Goal: Task Accomplishment & Management: Manage account settings

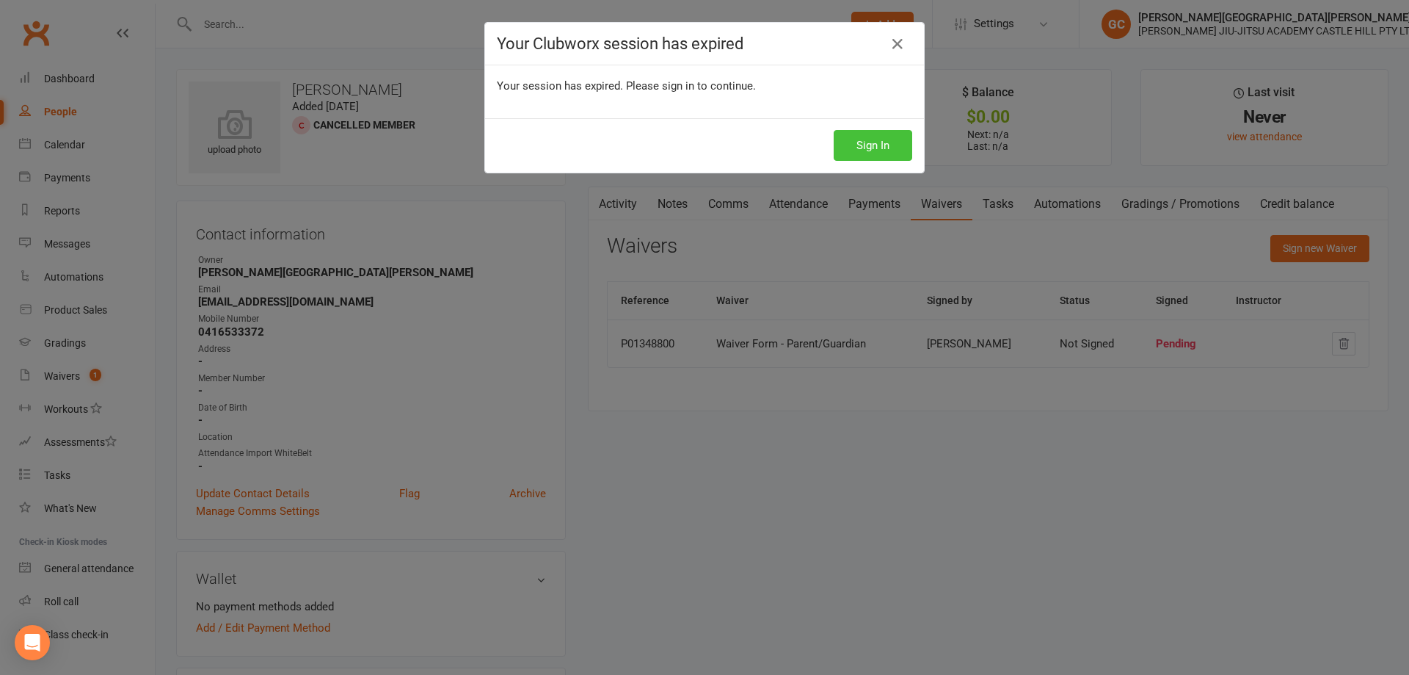
click at [894, 145] on button "Sign In" at bounding box center [873, 145] width 79 height 31
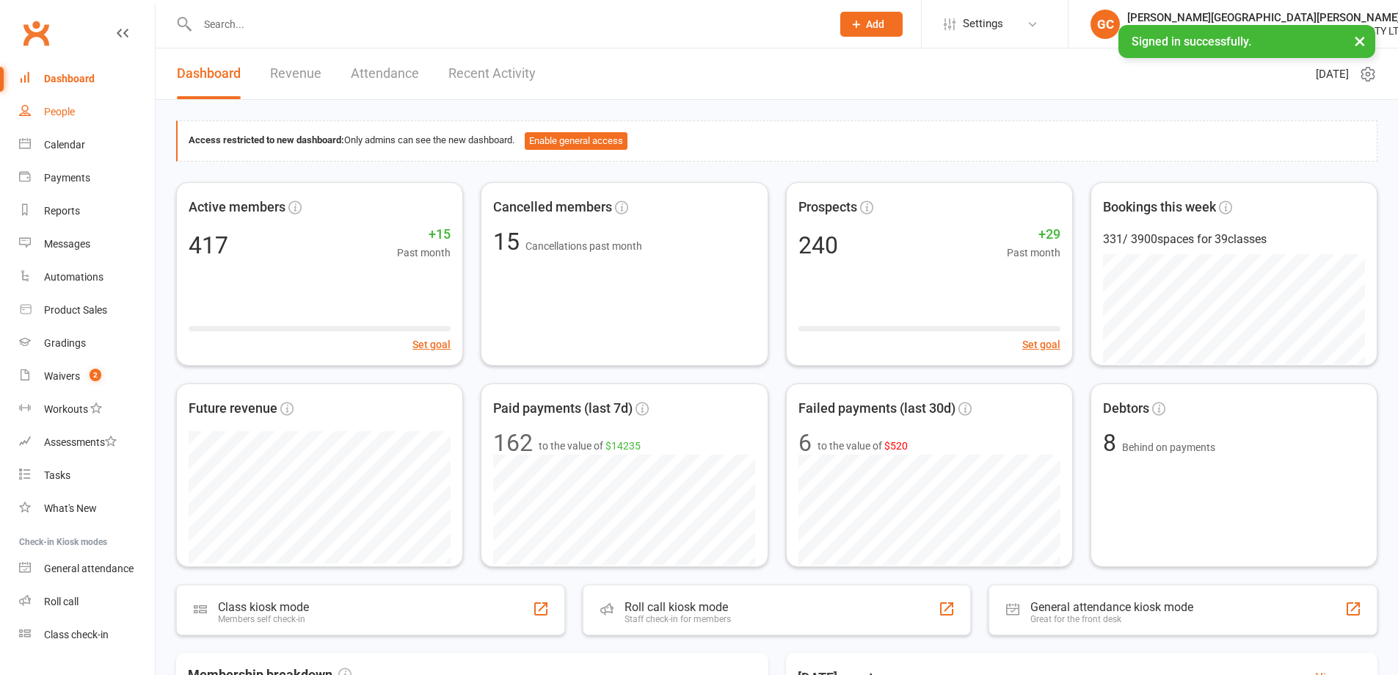
click at [69, 112] on div "People" at bounding box center [59, 112] width 31 height 12
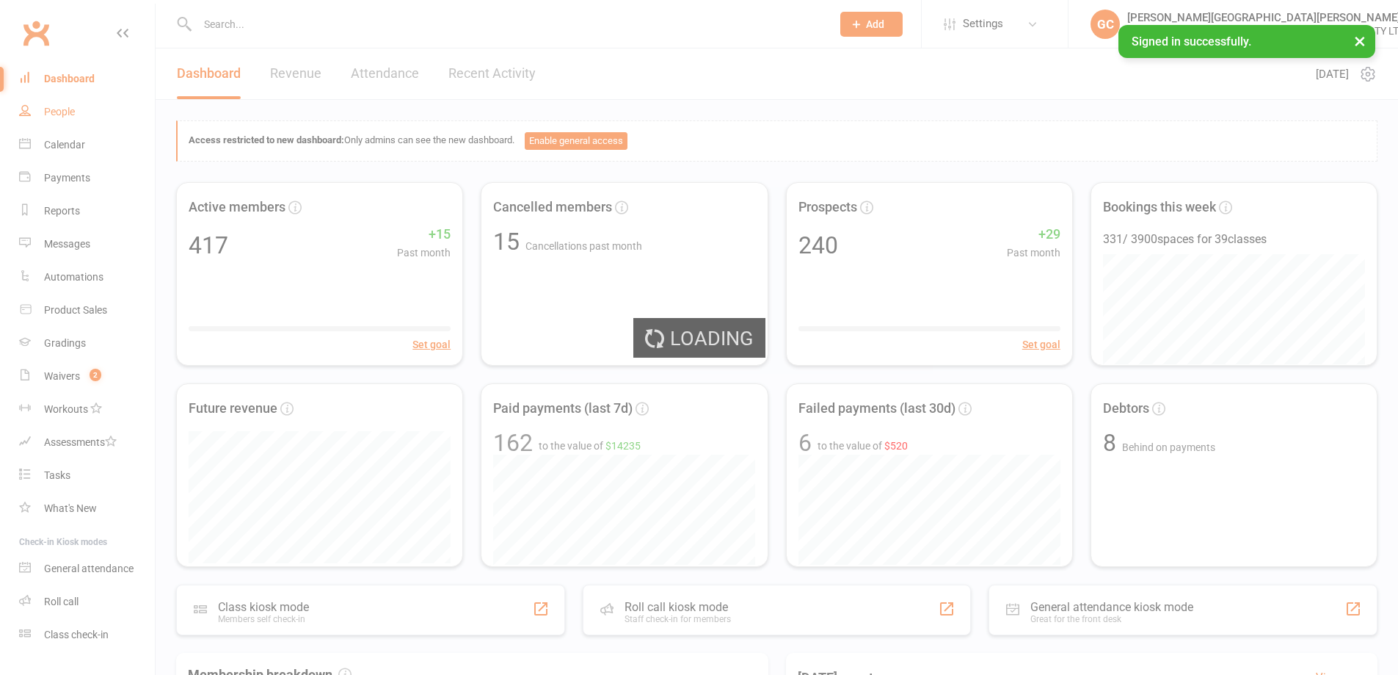
select select "100"
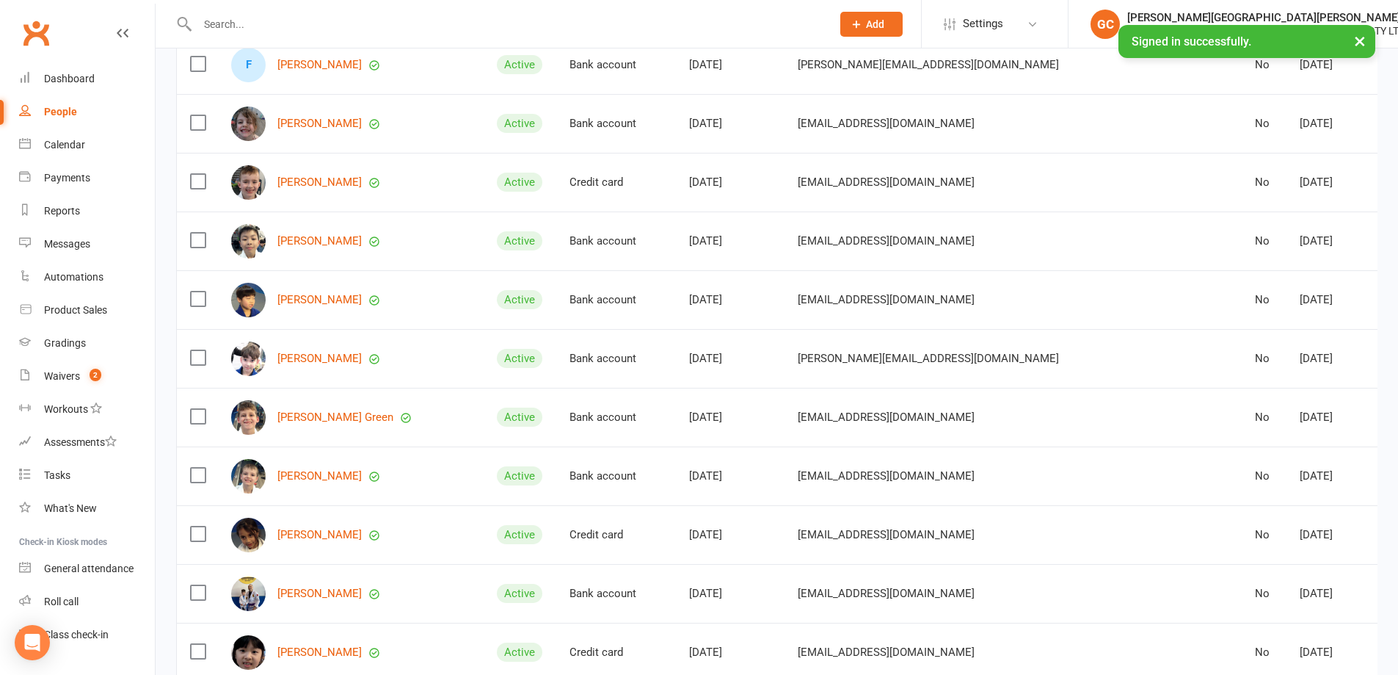
scroll to position [2887, 0]
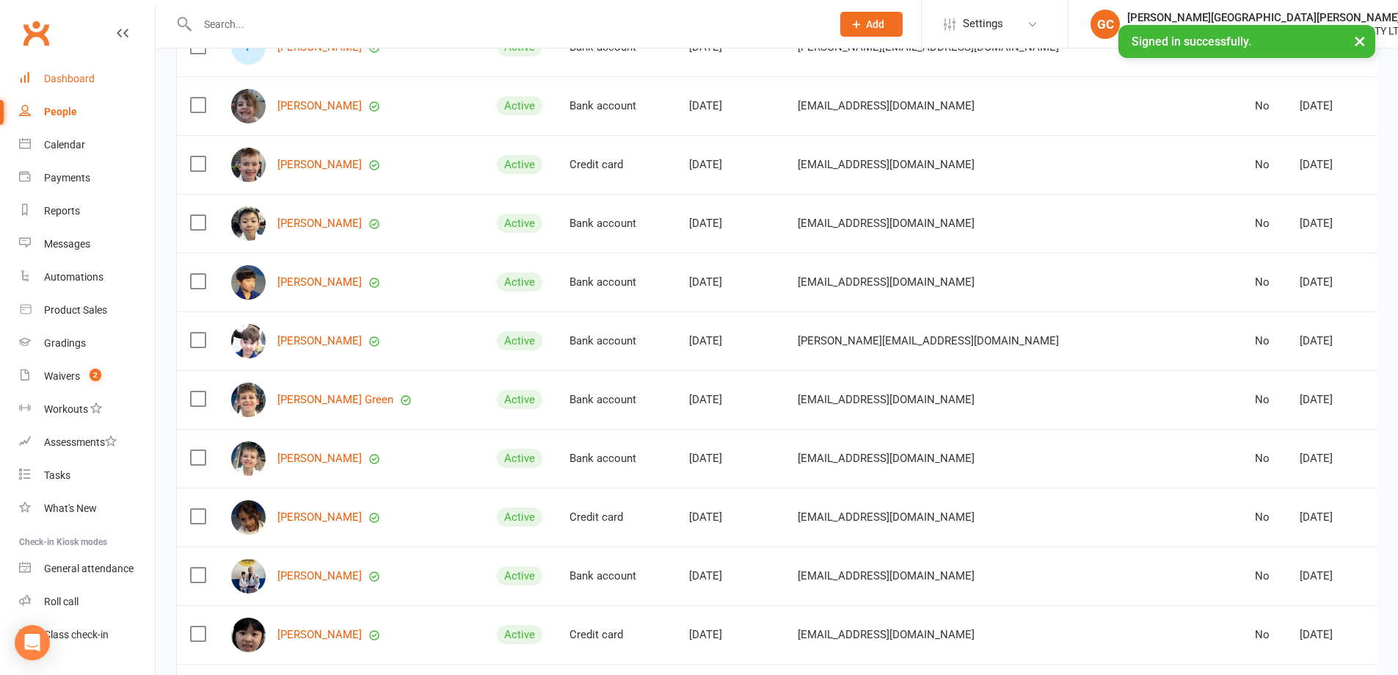
click at [64, 87] on link "Dashboard" at bounding box center [87, 78] width 136 height 33
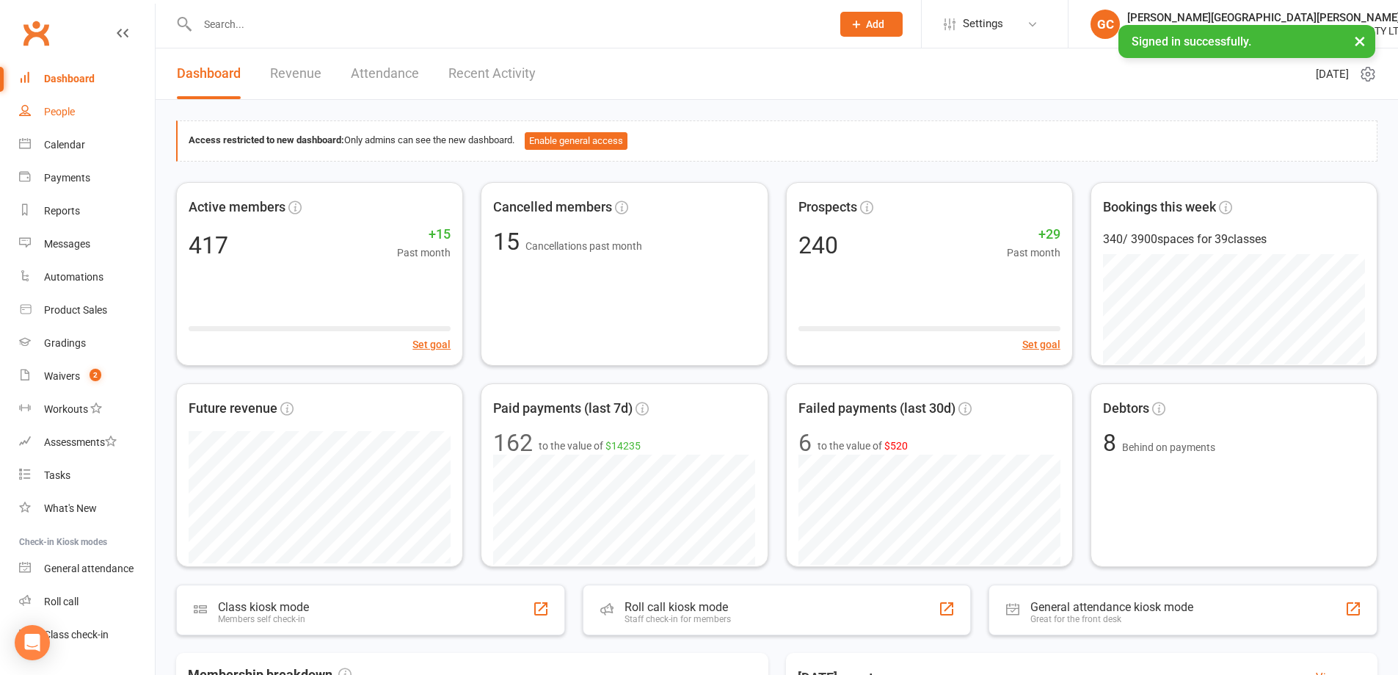
click at [57, 106] on div "People" at bounding box center [59, 112] width 31 height 12
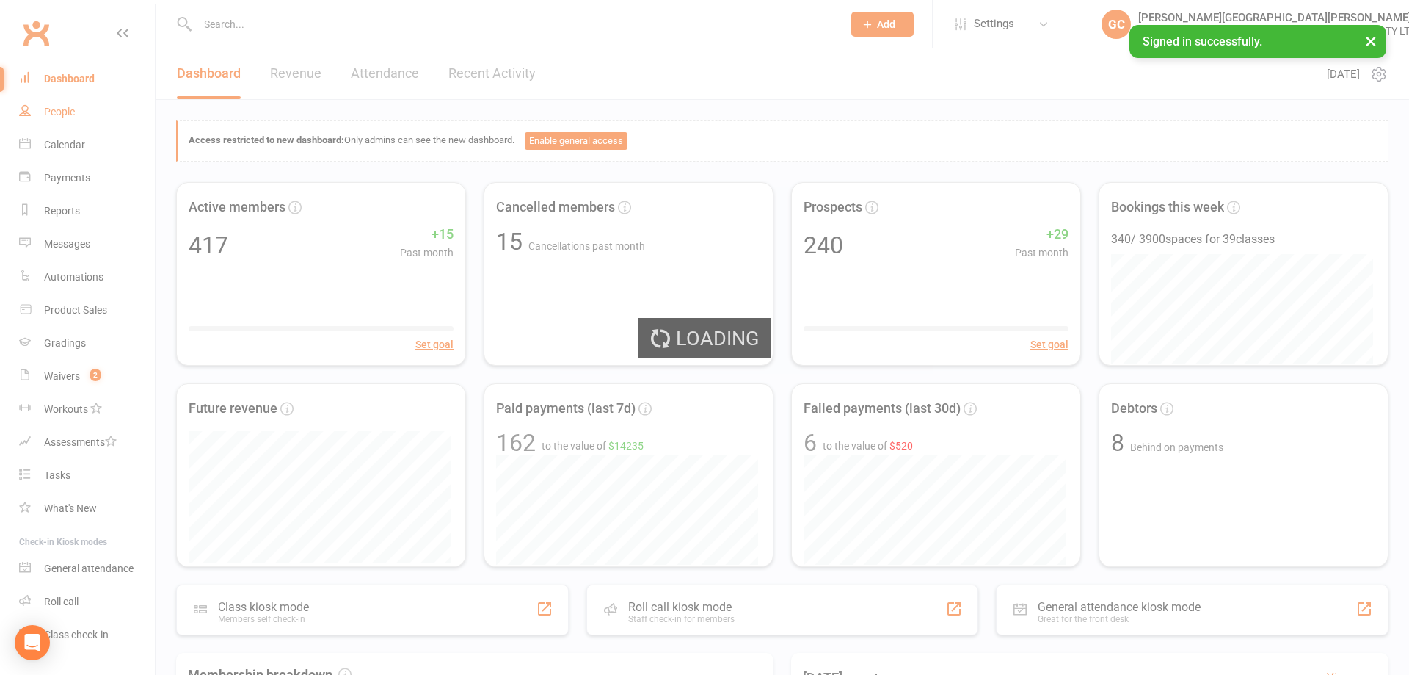
select select "100"
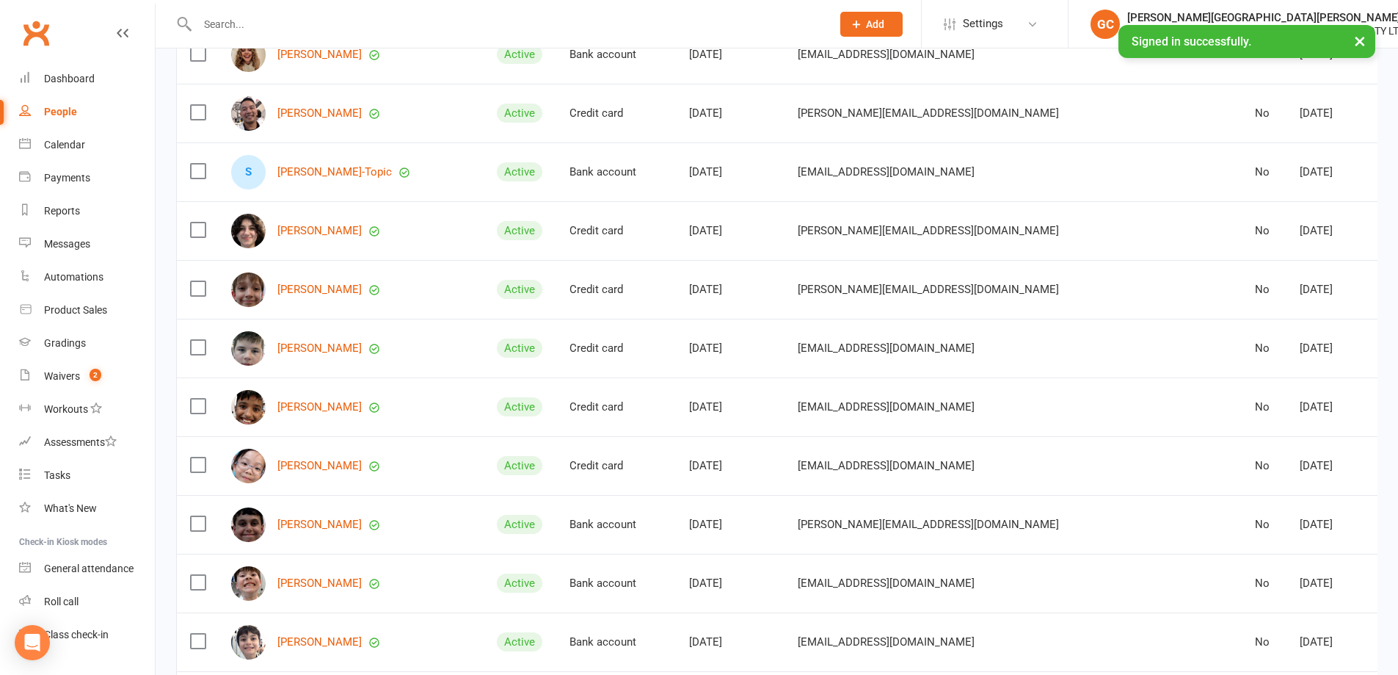
scroll to position [5408, 0]
click at [347, 164] on link "Samantha Robbins-Topic" at bounding box center [334, 169] width 115 height 12
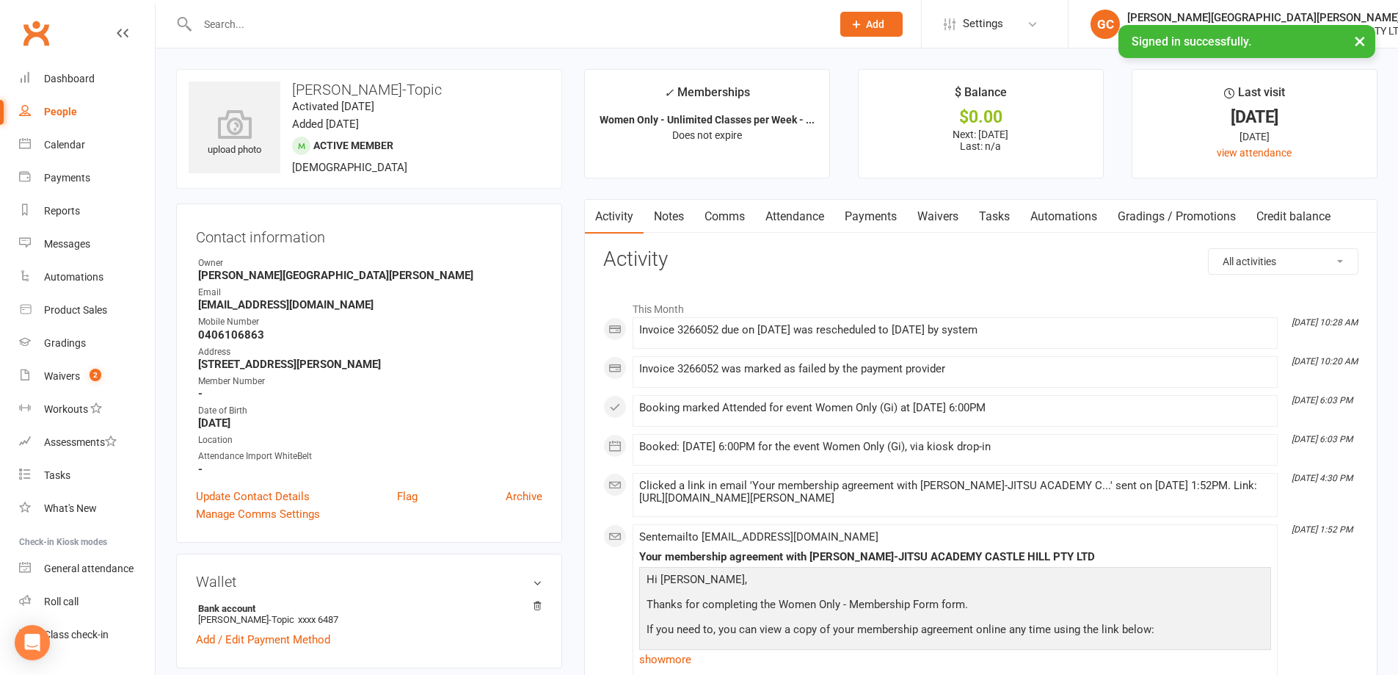
click at [874, 217] on link "Payments" at bounding box center [871, 217] width 73 height 34
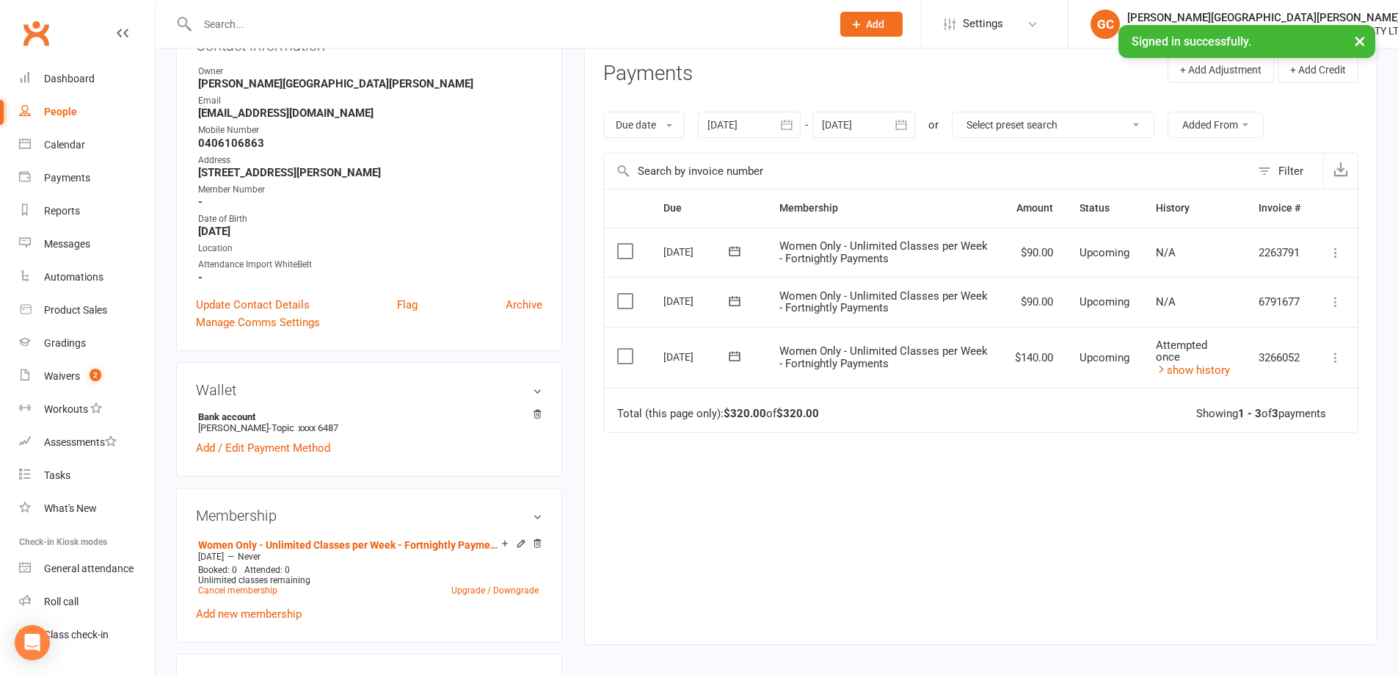
scroll to position [196, 0]
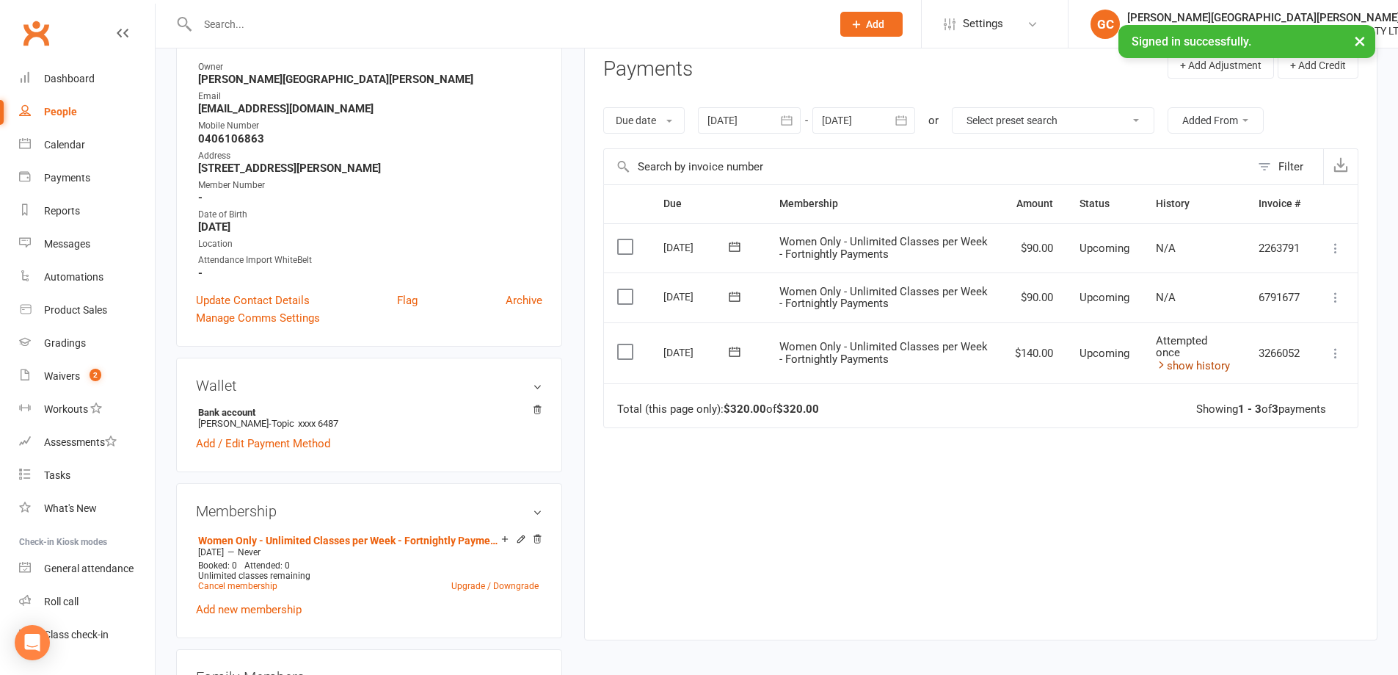
click at [1202, 369] on link "show history" at bounding box center [1193, 365] width 74 height 13
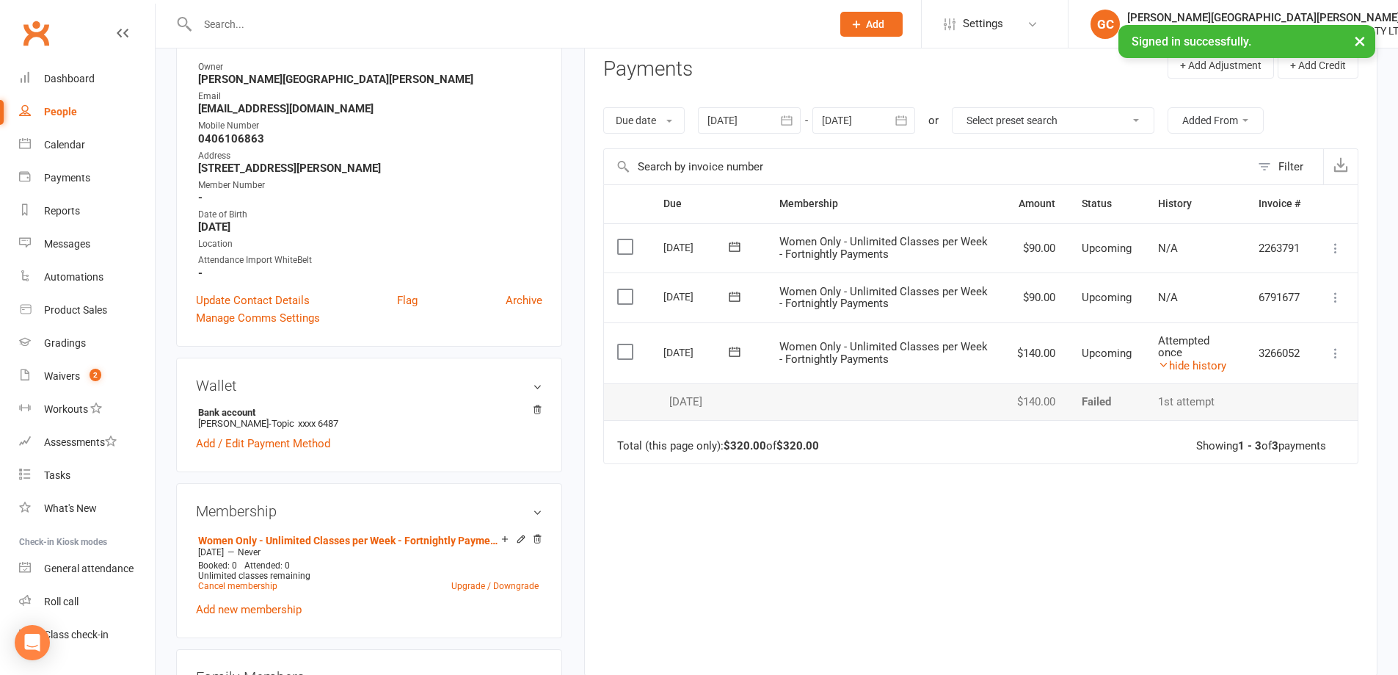
click at [1205, 501] on div "Due Contact Membership Amount Status History Invoice # Select this 07 Oct 2025 …" at bounding box center [980, 418] width 755 height 469
click at [1188, 365] on link "hide history" at bounding box center [1192, 365] width 68 height 13
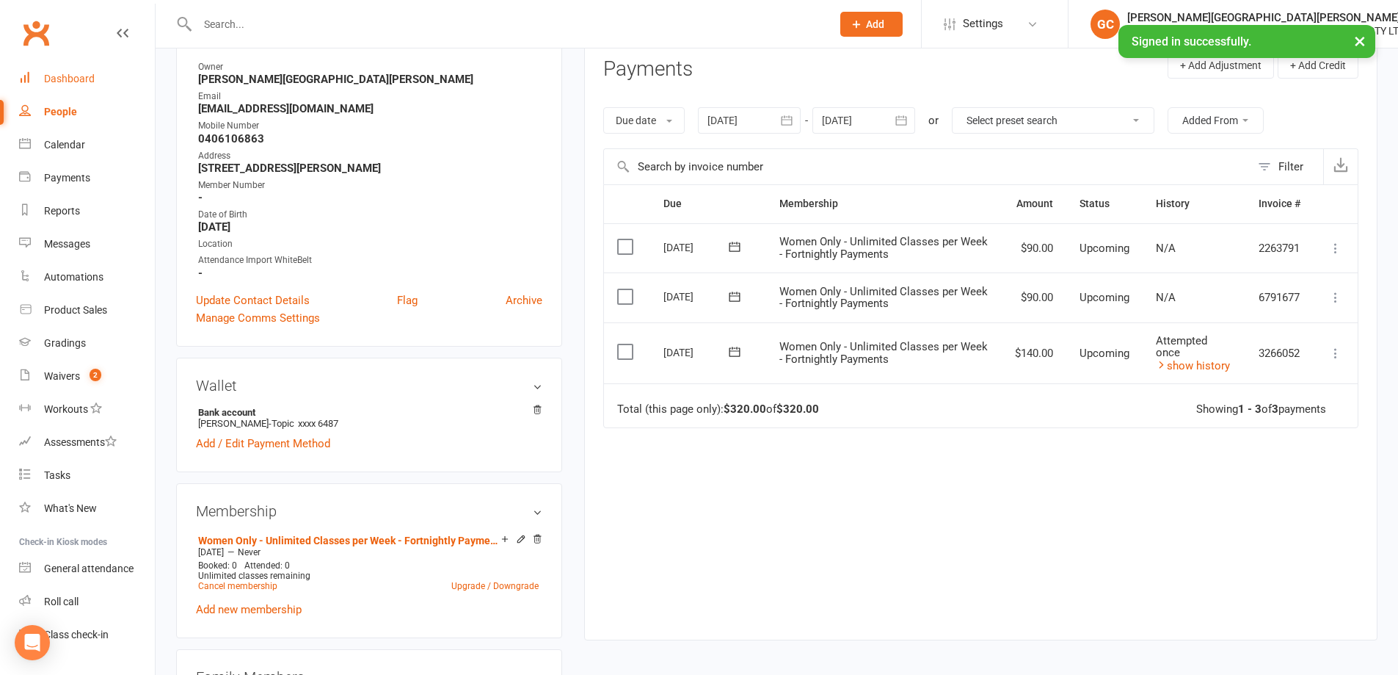
click at [57, 83] on div "Dashboard" at bounding box center [69, 79] width 51 height 12
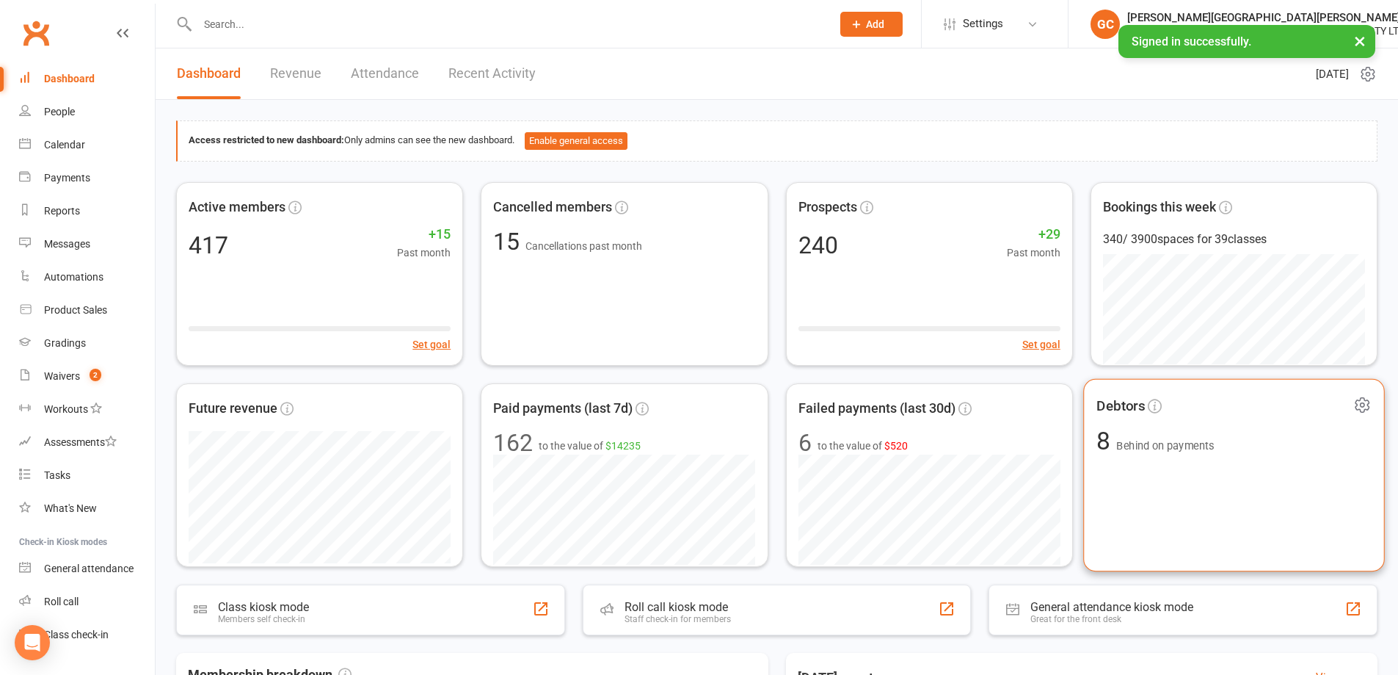
click at [1155, 449] on span "Behind on payments" at bounding box center [1166, 445] width 98 height 12
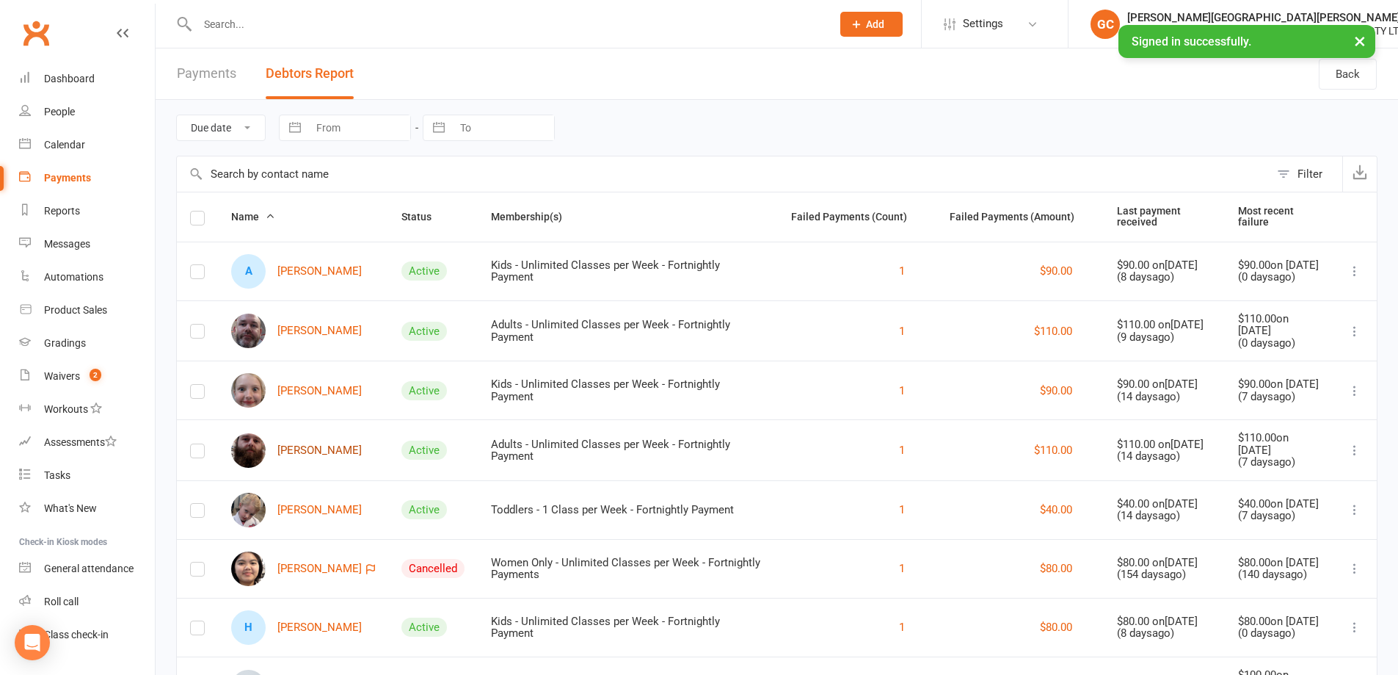
click at [292, 445] on link "Christiaan Kopp" at bounding box center [296, 450] width 131 height 35
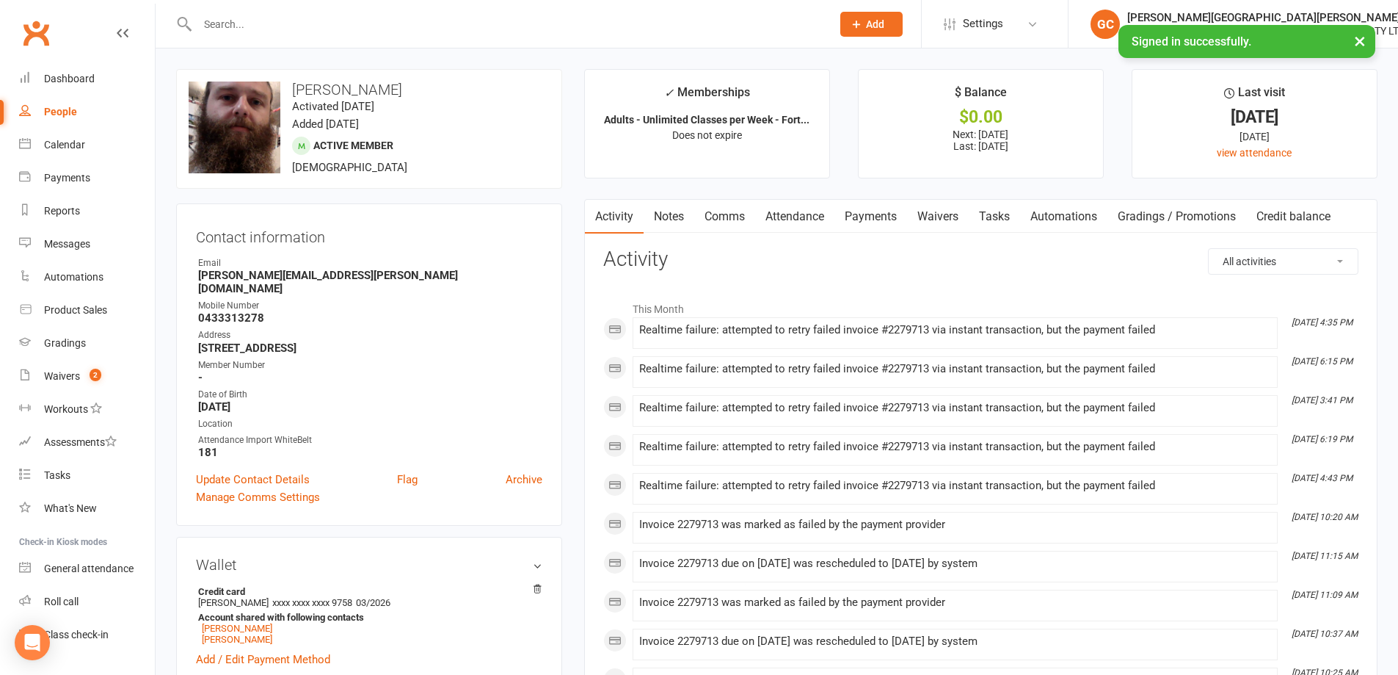
click at [879, 214] on link "Payments" at bounding box center [871, 217] width 73 height 34
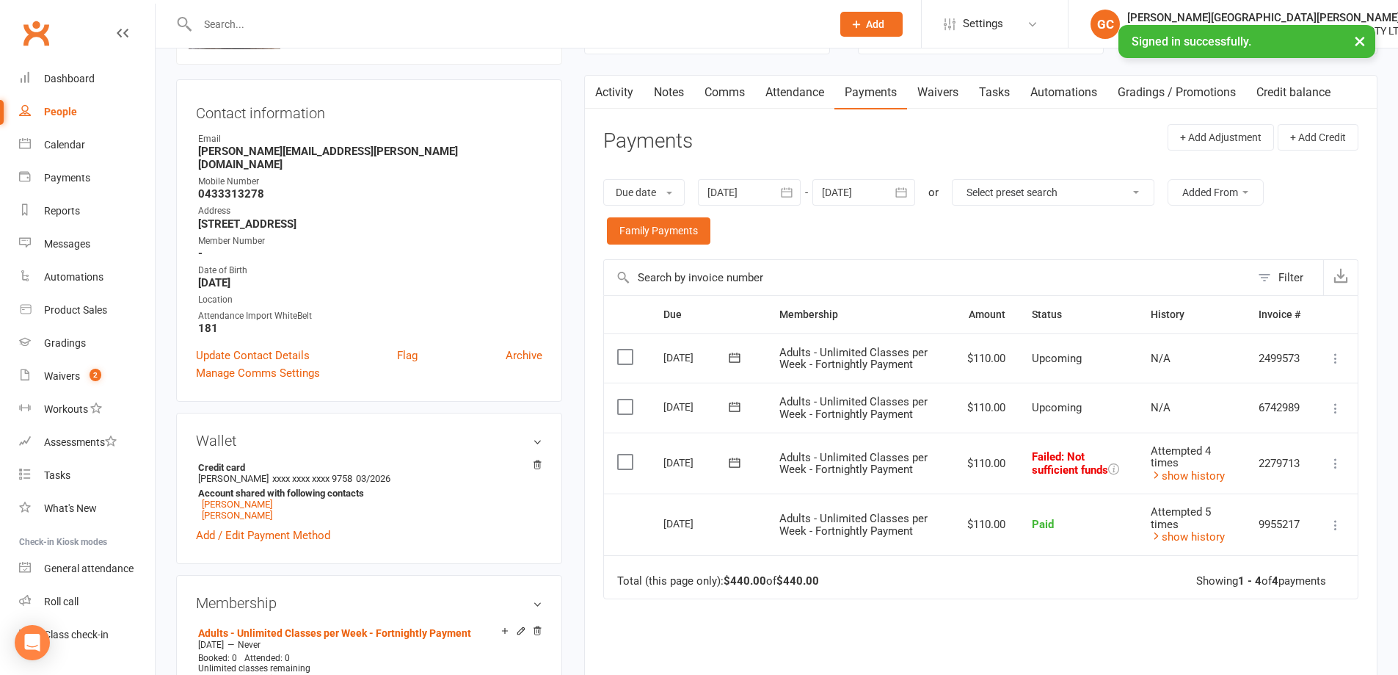
scroll to position [244, 0]
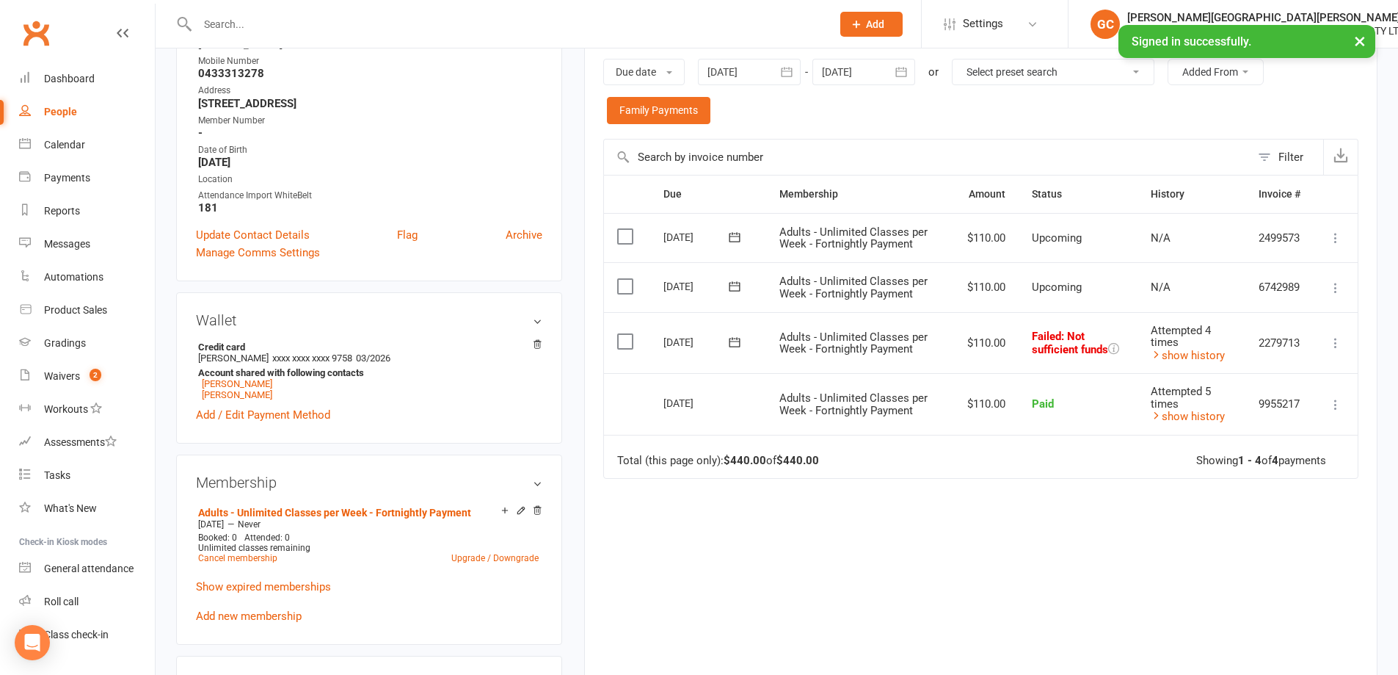
click at [1333, 340] on icon at bounding box center [1336, 342] width 15 height 15
click at [1244, 490] on link "Retry now" at bounding box center [1271, 488] width 145 height 29
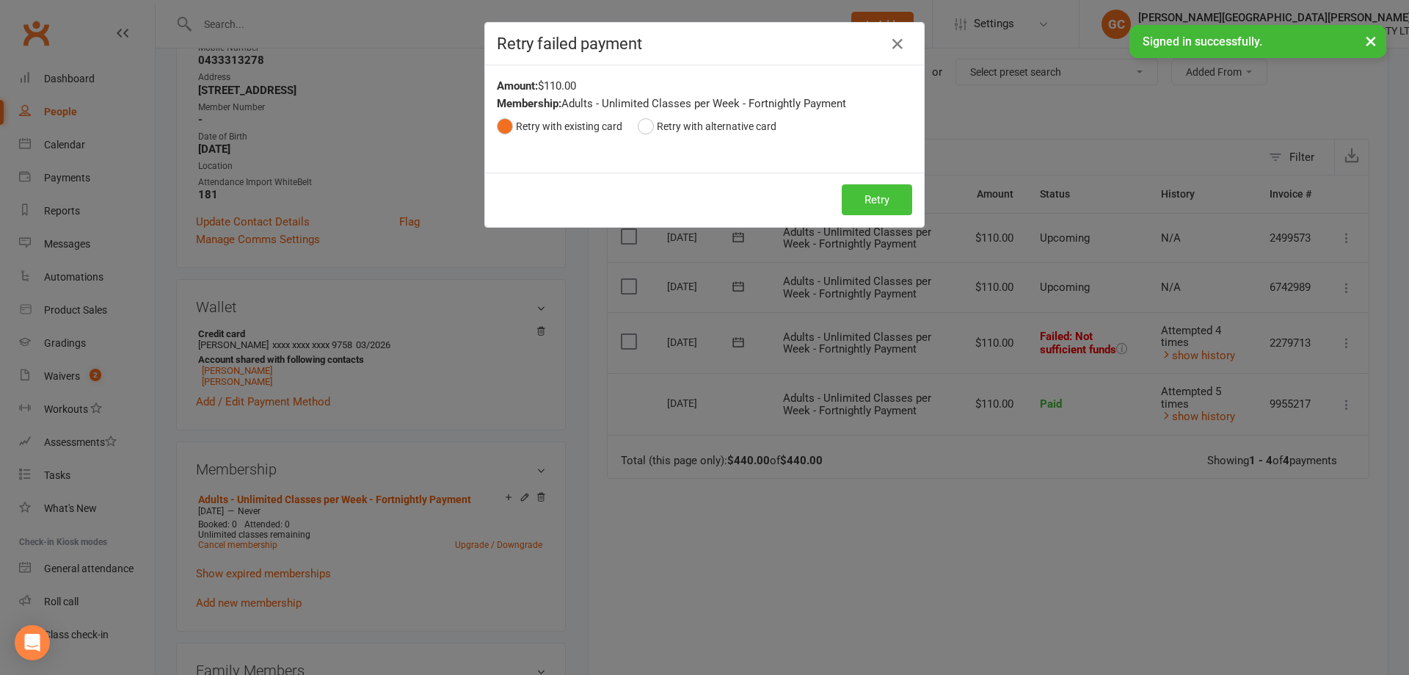
click at [885, 201] on button "Retry" at bounding box center [877, 199] width 70 height 31
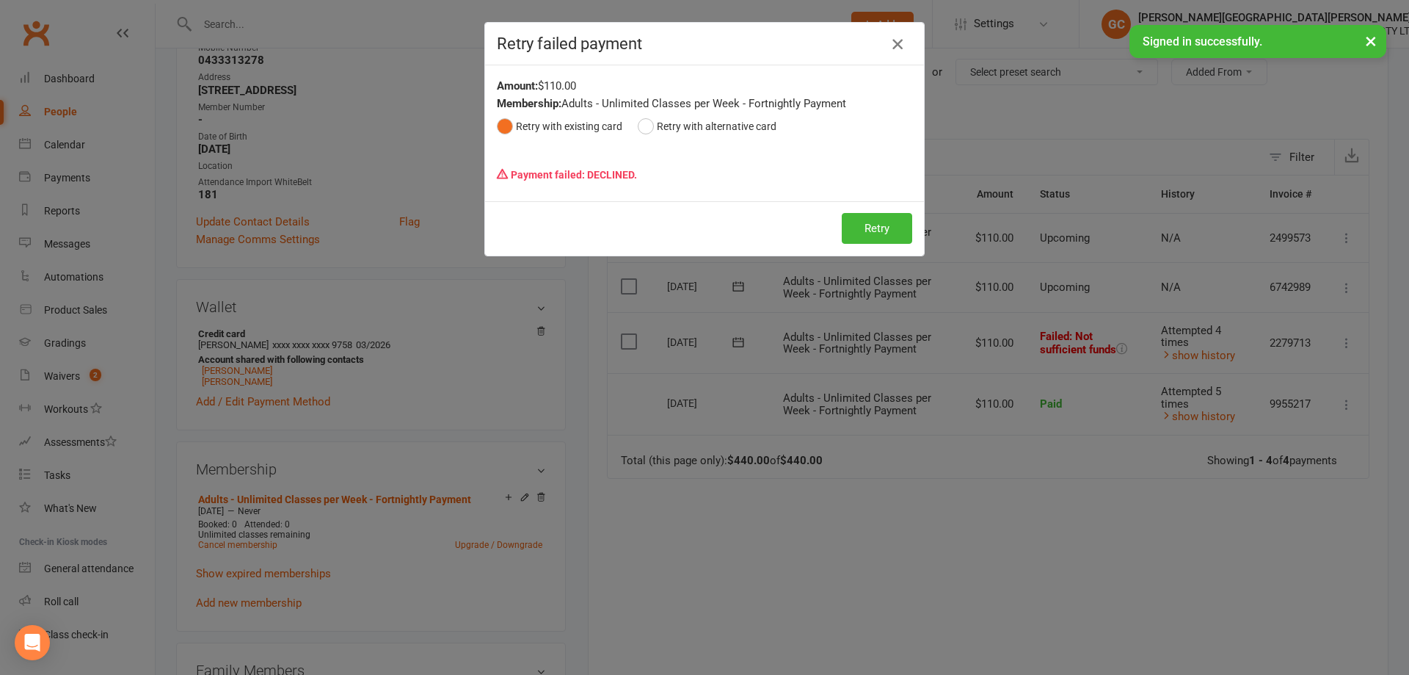
click at [892, 41] on icon "button" at bounding box center [898, 44] width 18 height 18
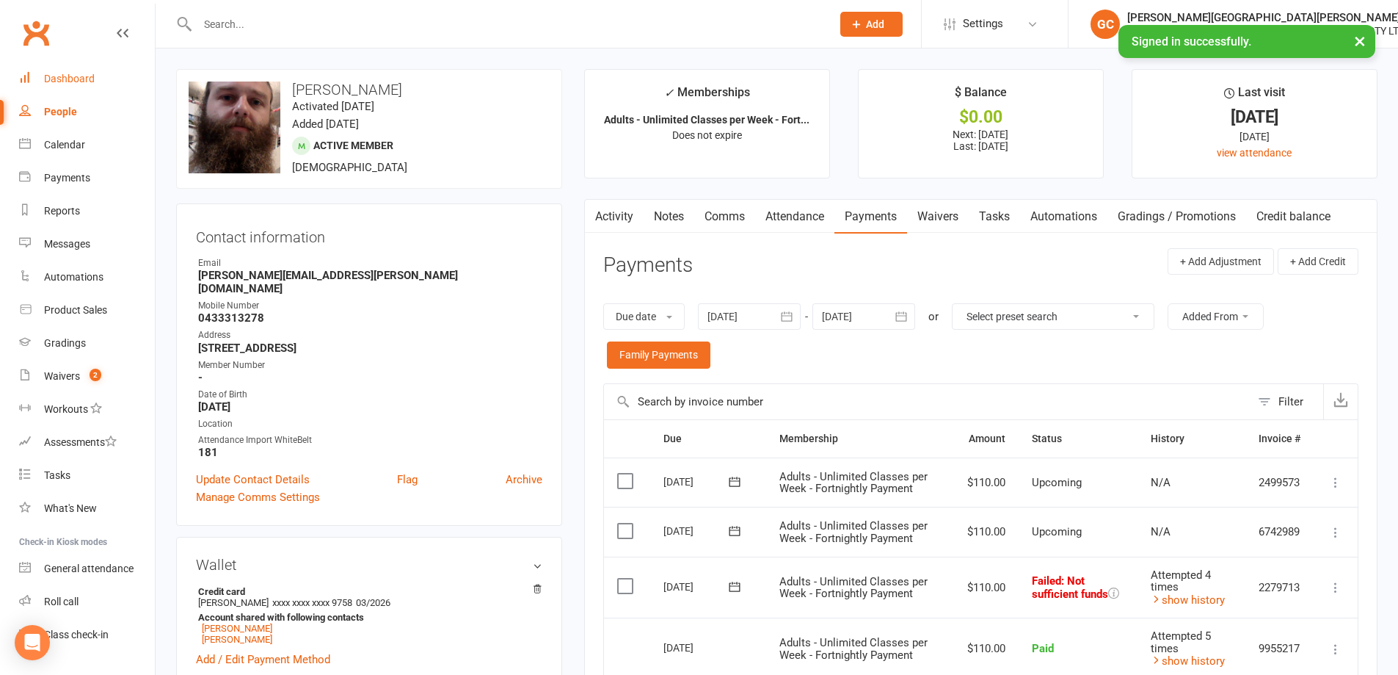
click at [73, 77] on div "Dashboard" at bounding box center [69, 79] width 51 height 12
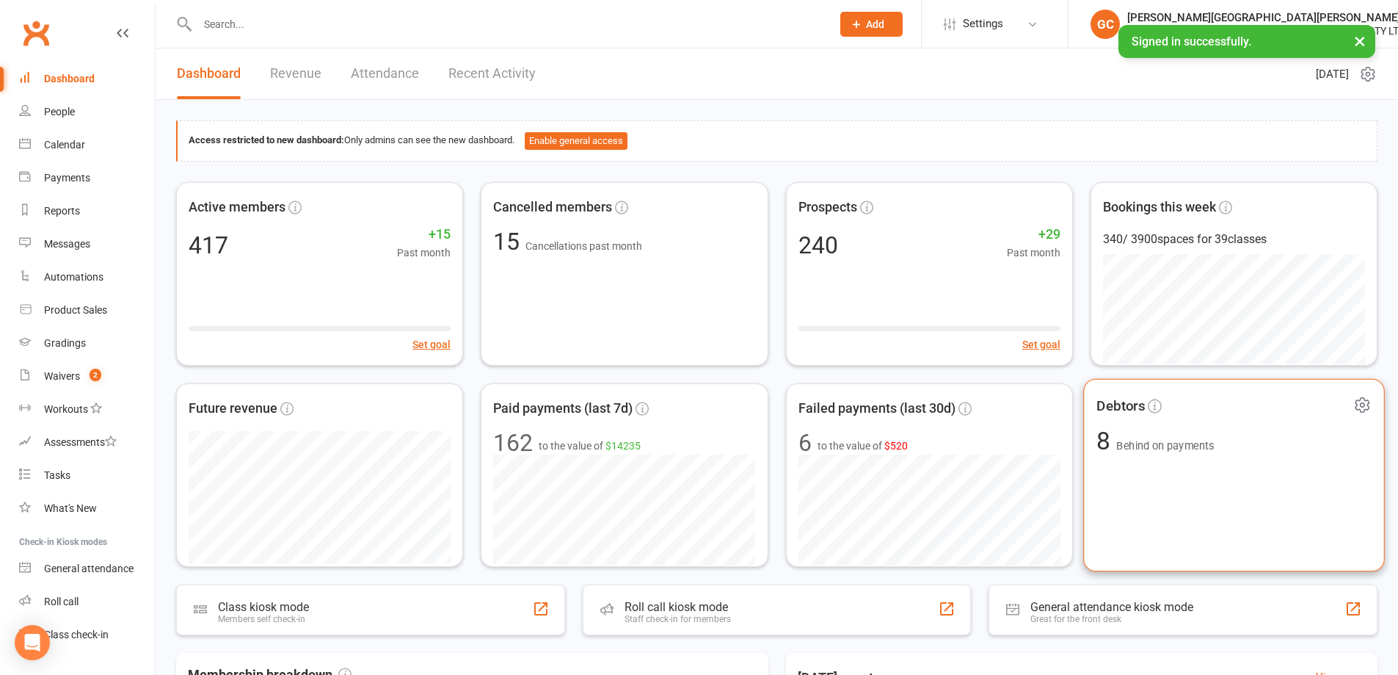
click at [1114, 414] on span "Debtors" at bounding box center [1121, 405] width 48 height 22
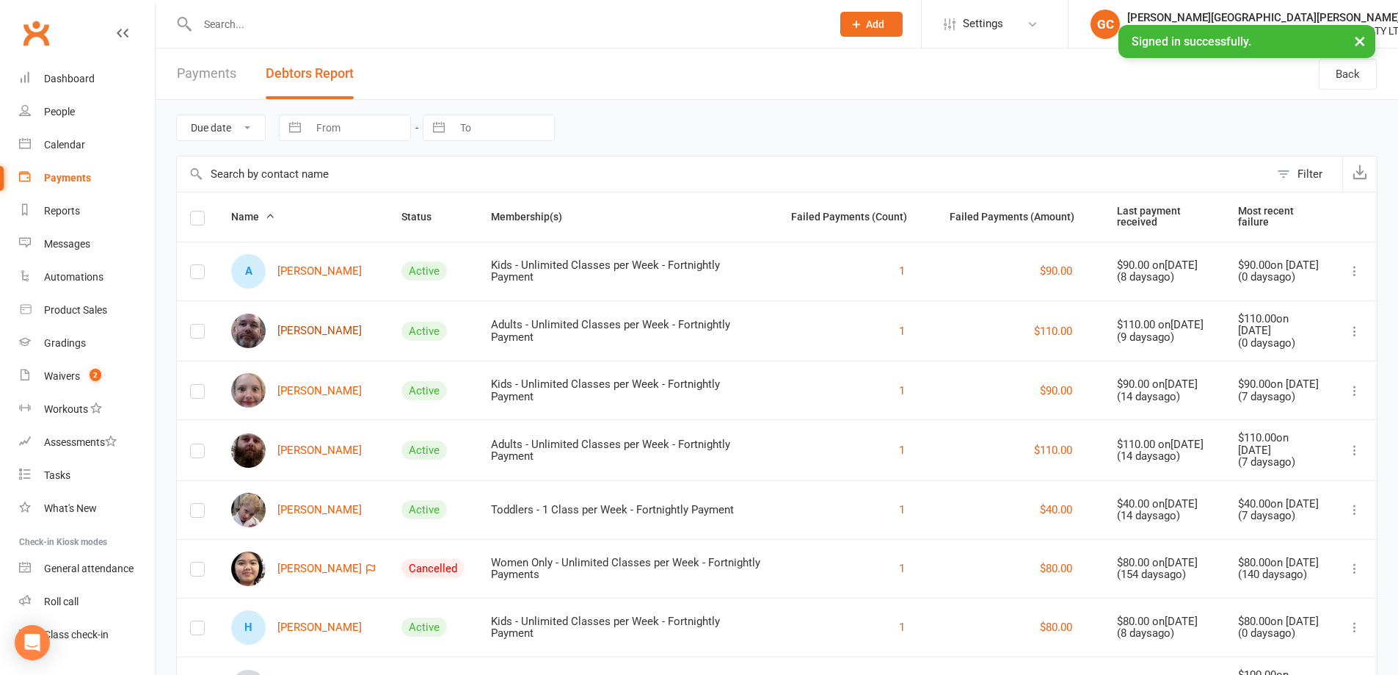
click at [315, 330] on link "Clinton Cooper" at bounding box center [296, 330] width 131 height 35
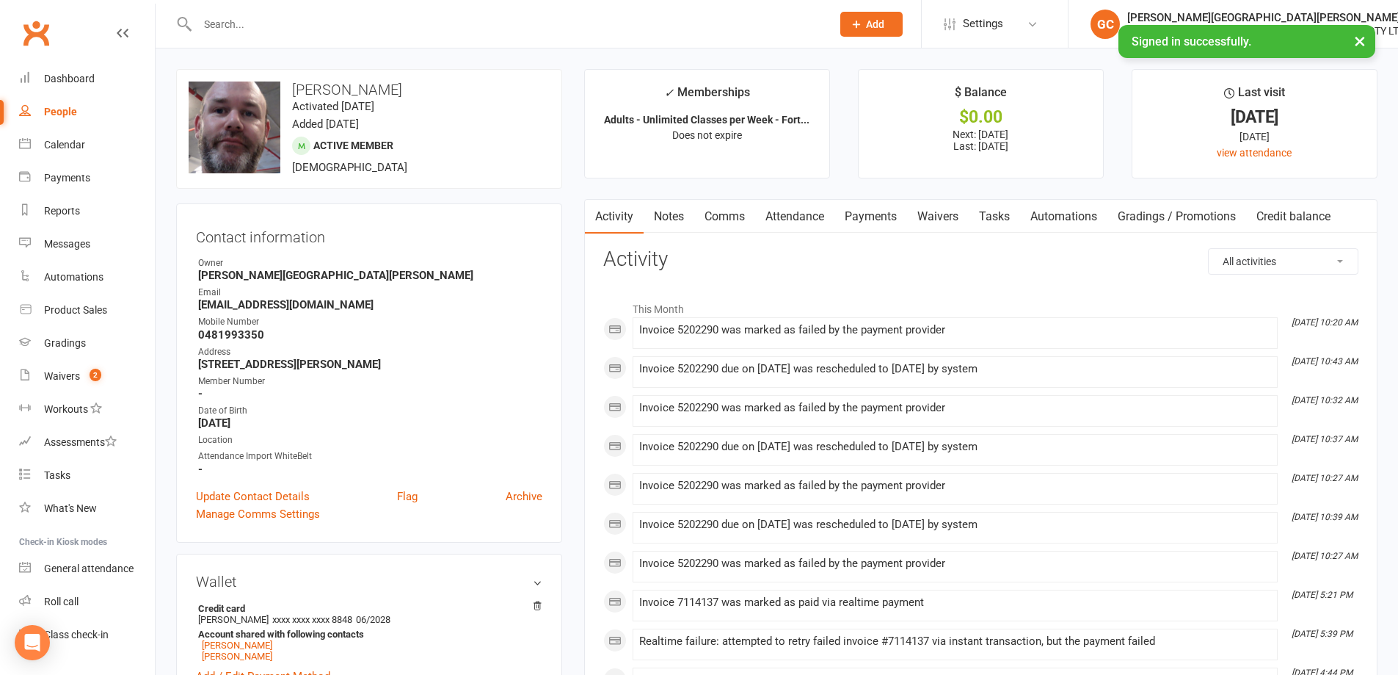
click at [880, 217] on link "Payments" at bounding box center [871, 217] width 73 height 34
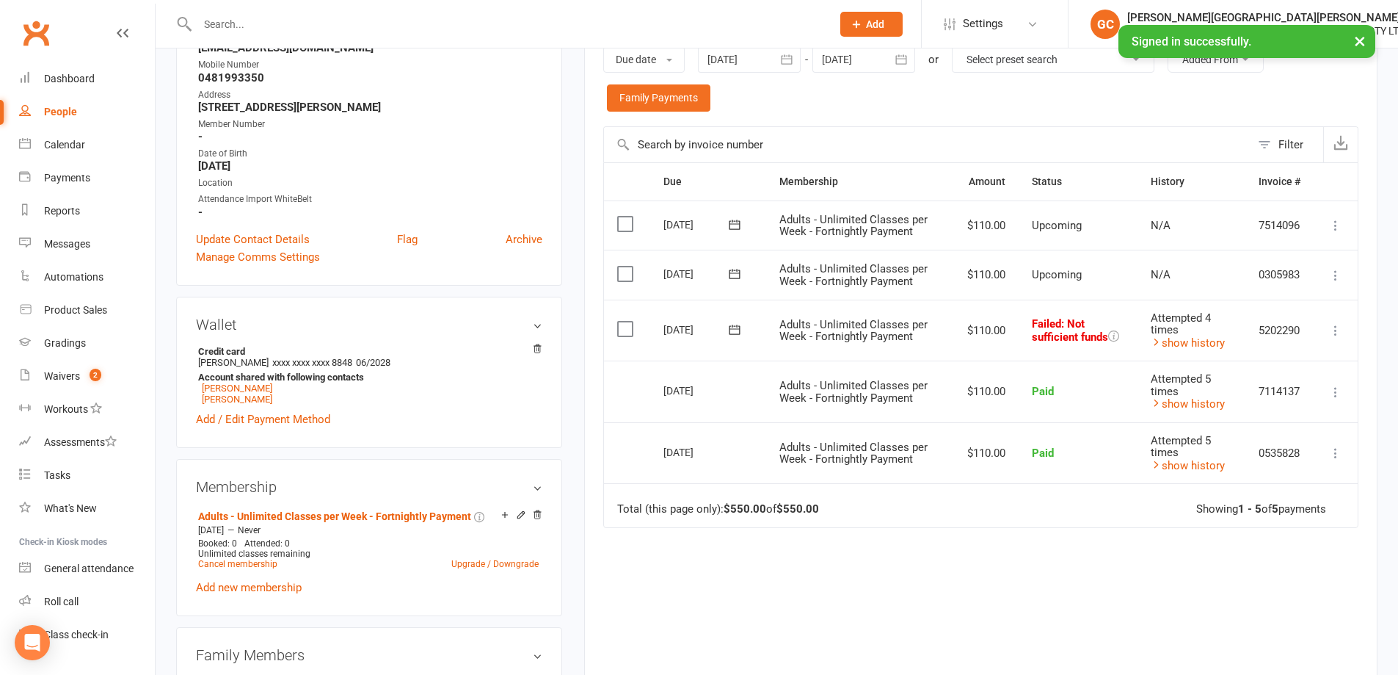
scroll to position [269, 0]
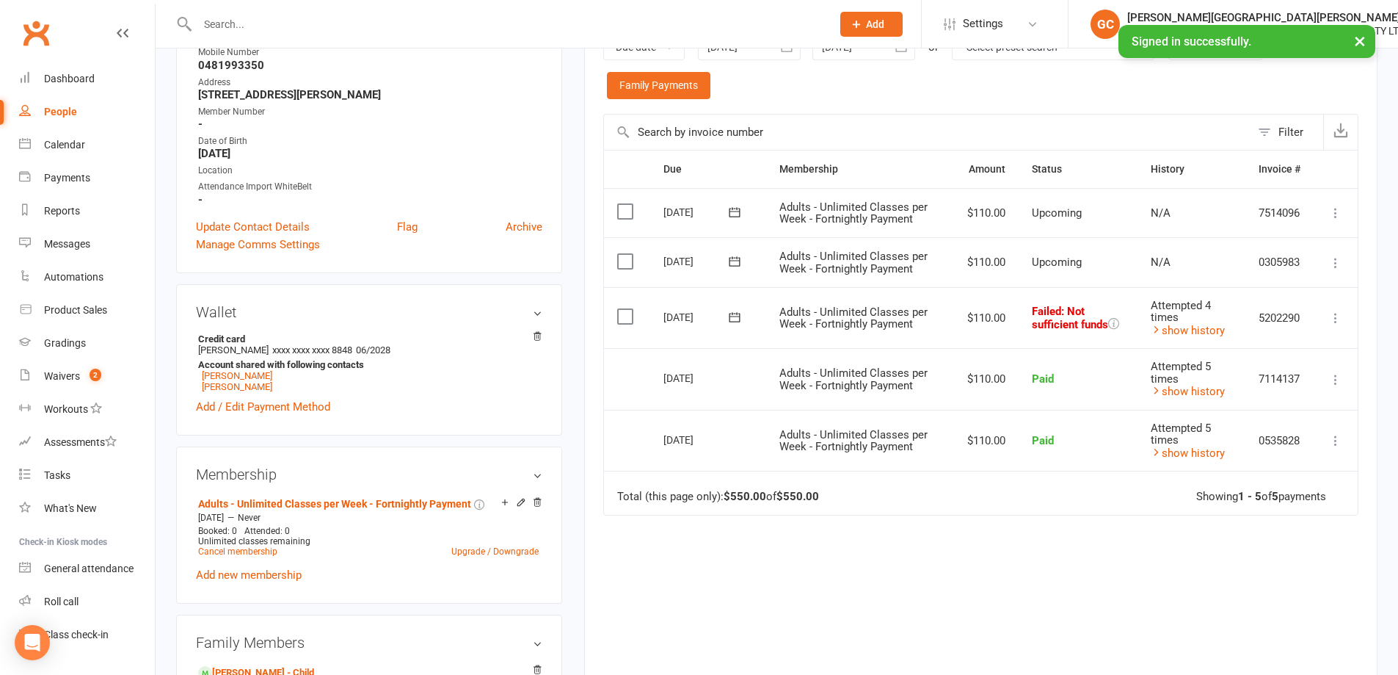
click at [1332, 316] on icon at bounding box center [1336, 318] width 15 height 15
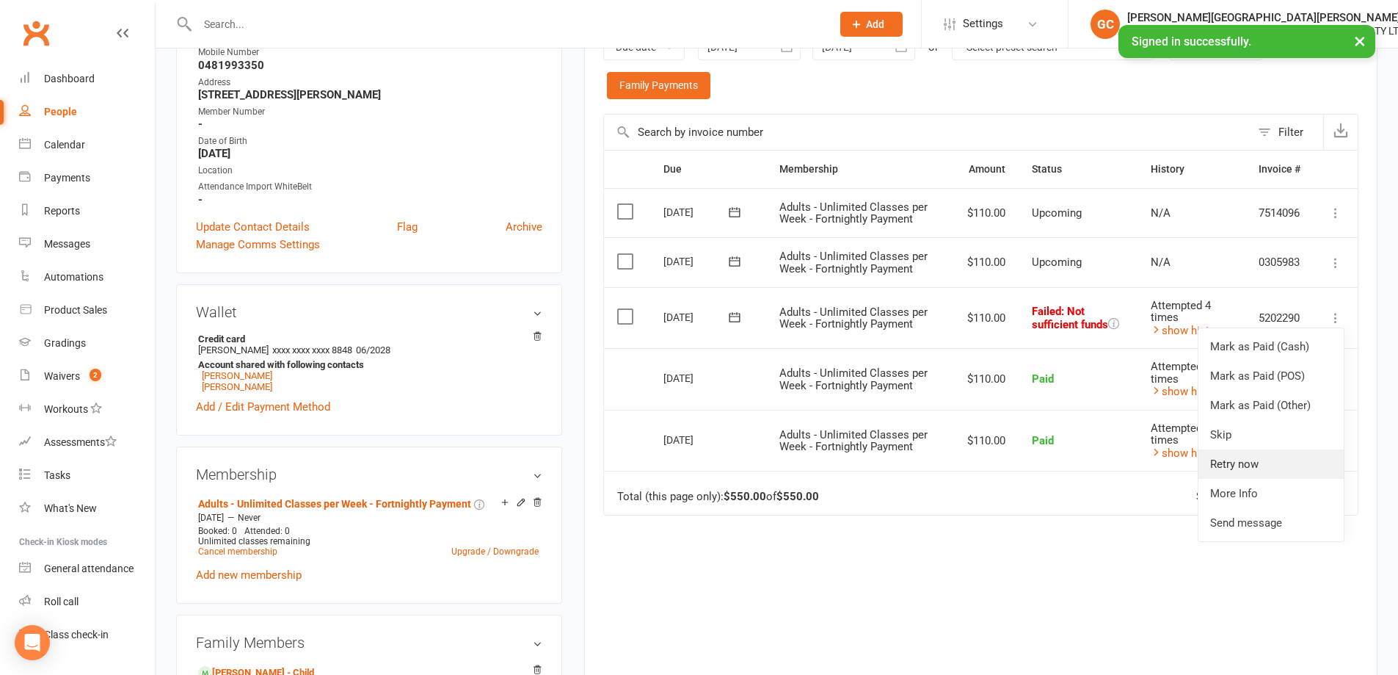
click at [1247, 460] on link "Retry now" at bounding box center [1271, 463] width 145 height 29
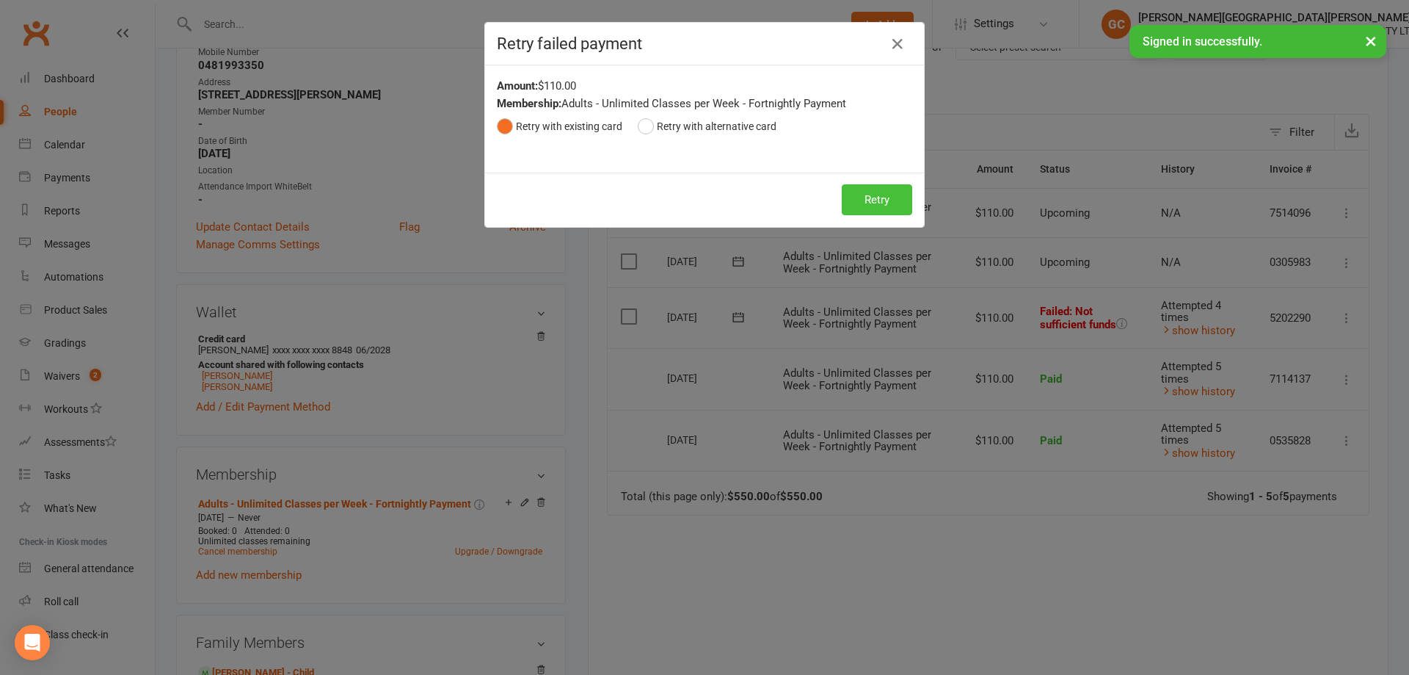
click at [897, 197] on button "Retry" at bounding box center [877, 199] width 70 height 31
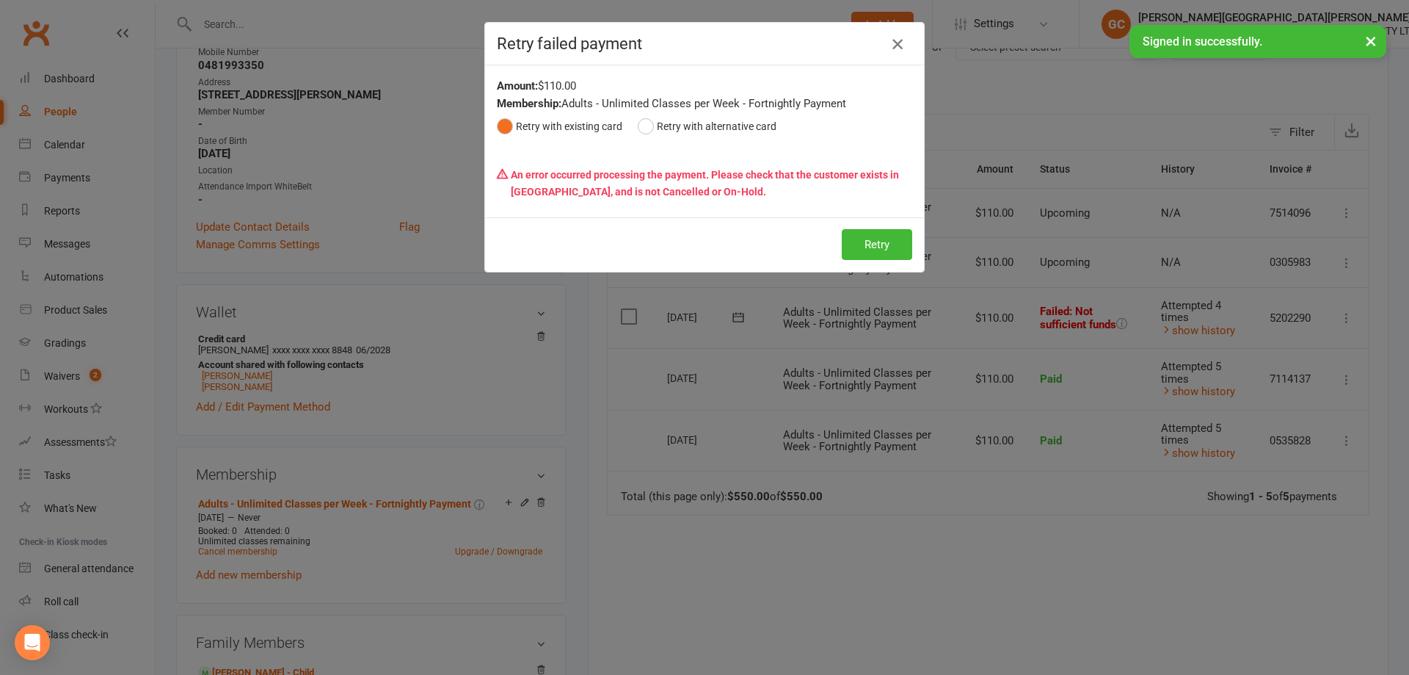
drag, startPoint x: 893, startPoint y: 45, endPoint x: 912, endPoint y: 179, distance: 135.8
click at [893, 46] on icon "button" at bounding box center [898, 44] width 18 height 18
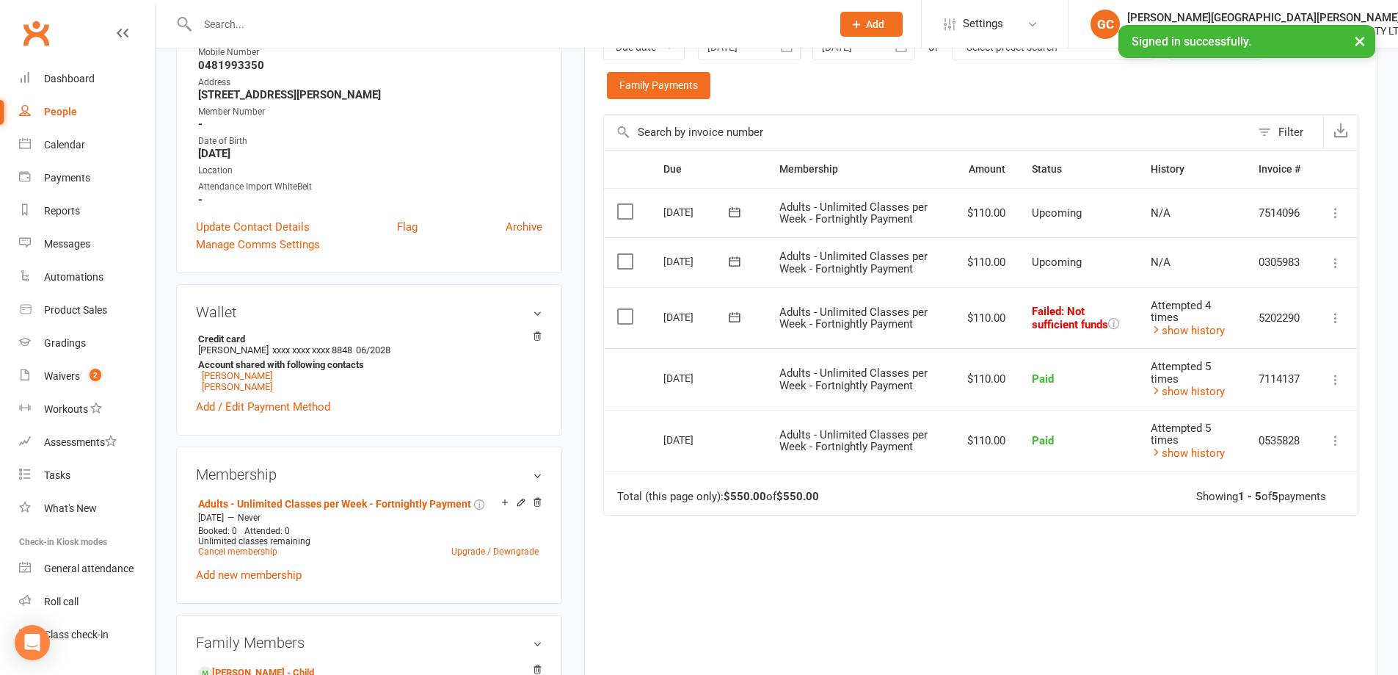
click at [1035, 445] on span "Paid" at bounding box center [1043, 440] width 22 height 13
click at [52, 368] on link "Waivers 2" at bounding box center [87, 376] width 136 height 33
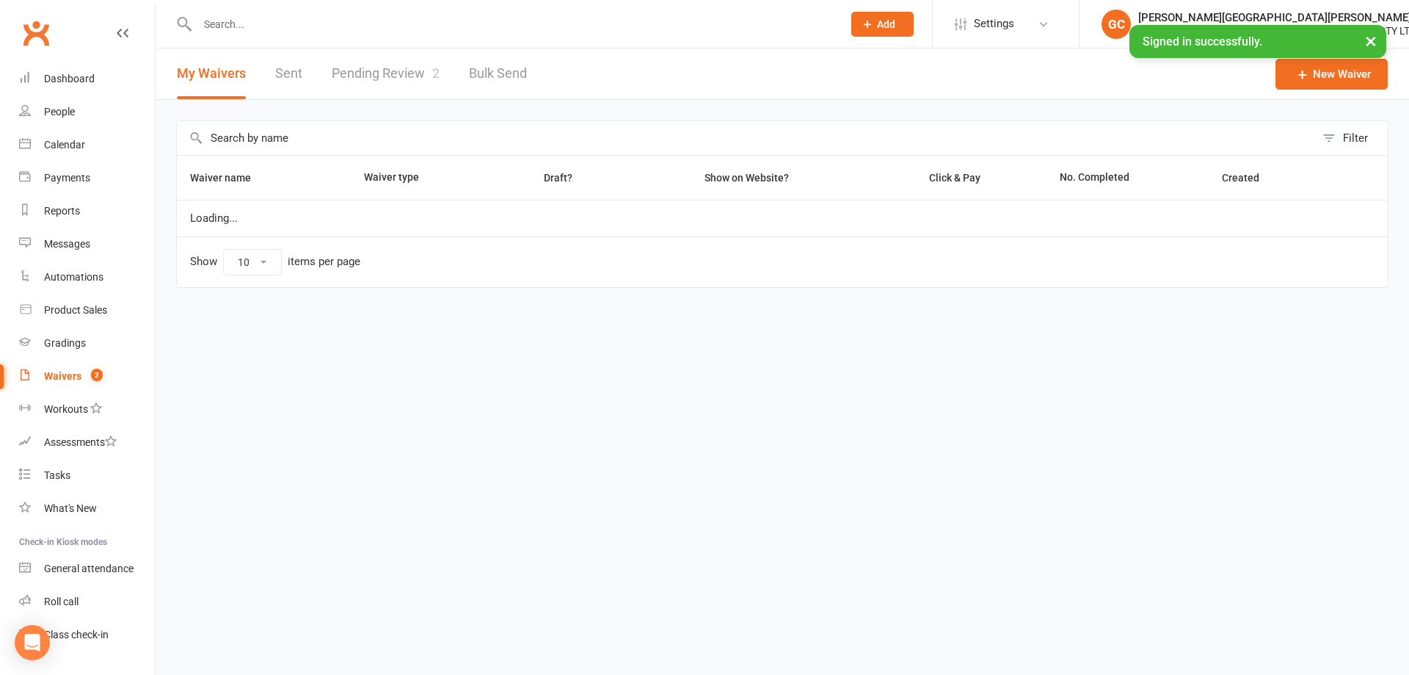
select select "100"
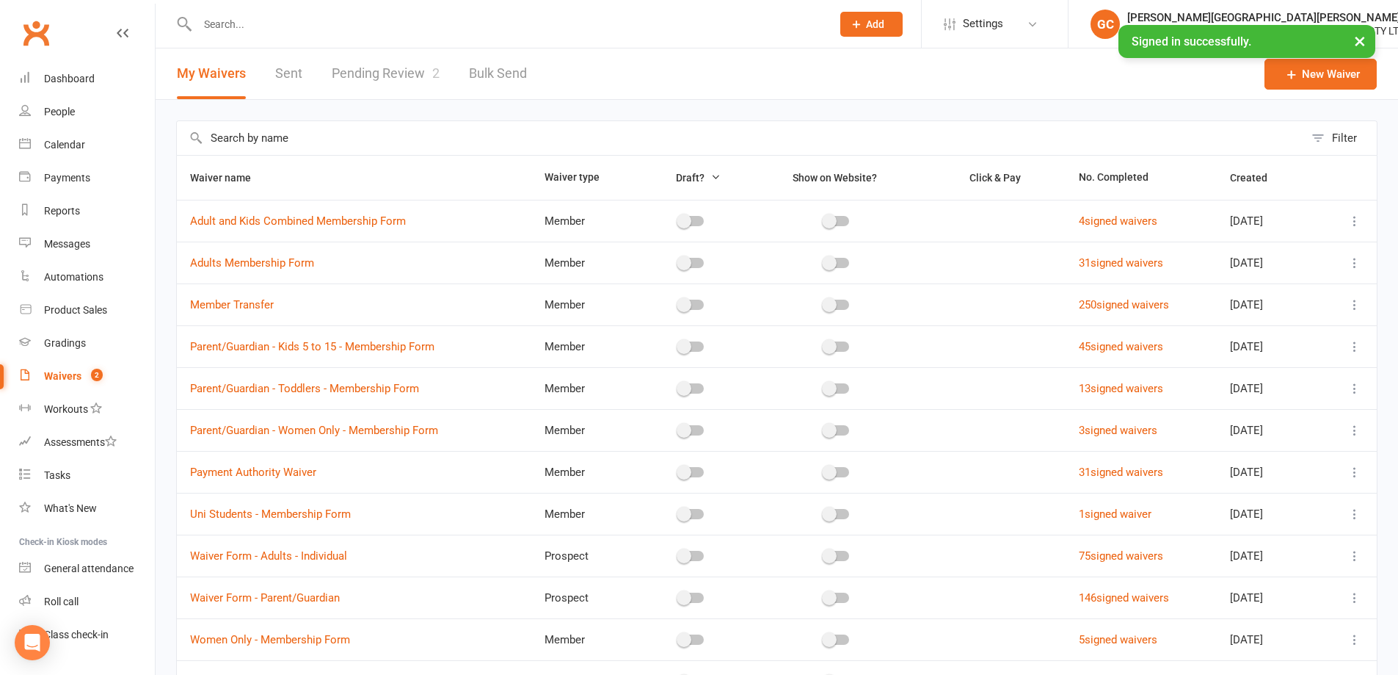
click at [371, 76] on link "Pending Review 2" at bounding box center [386, 73] width 108 height 51
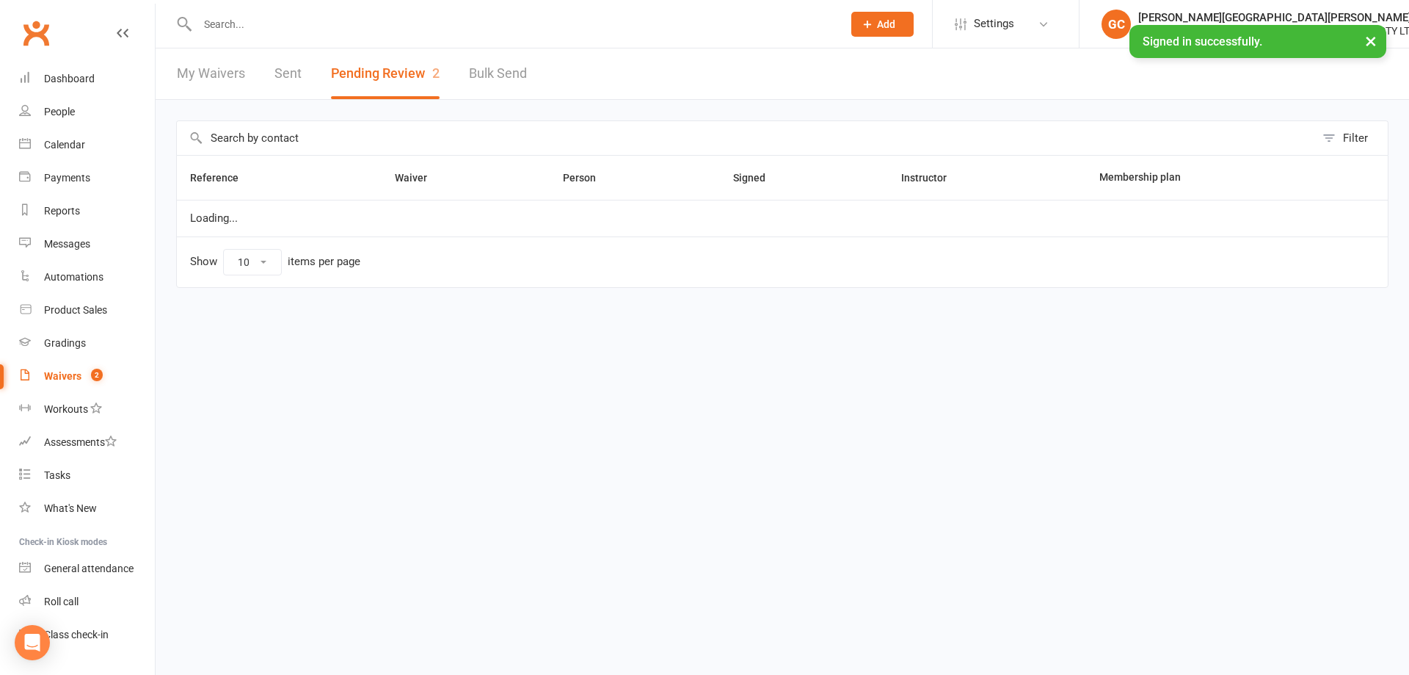
select select "100"
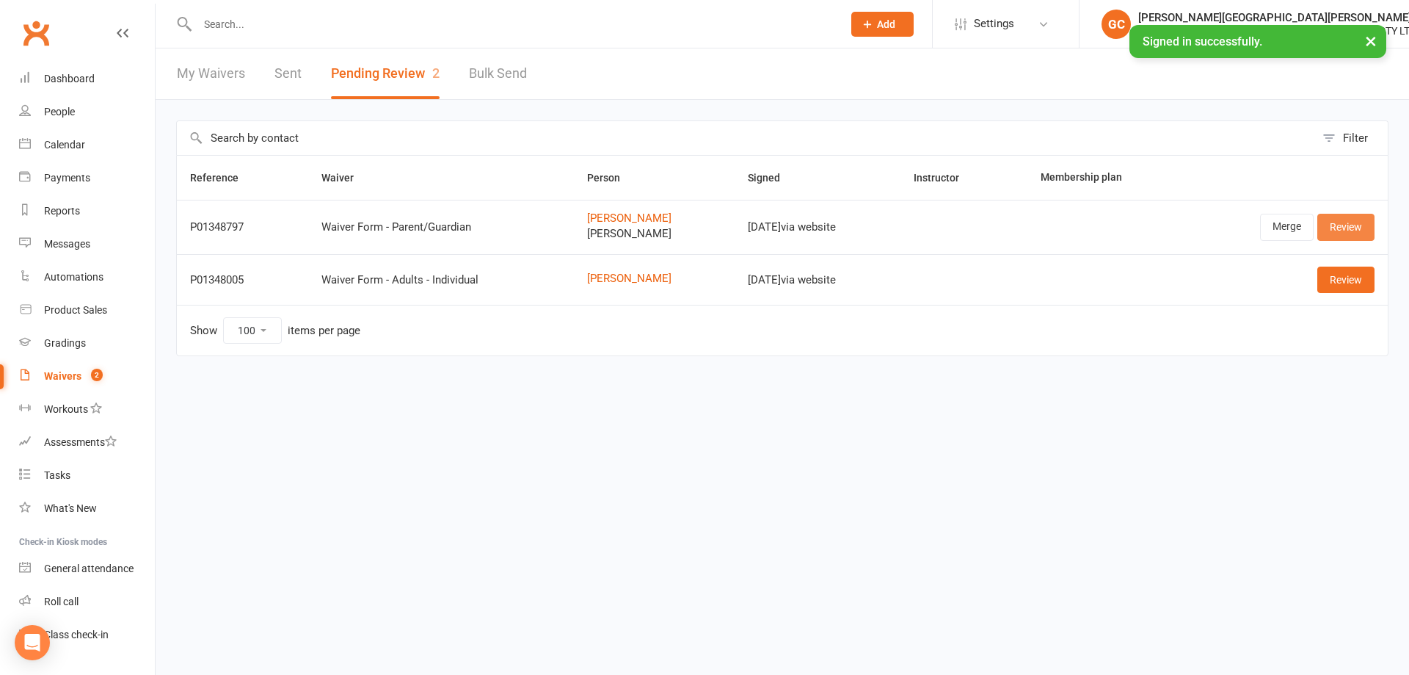
click at [1354, 228] on link "Review" at bounding box center [1346, 227] width 57 height 26
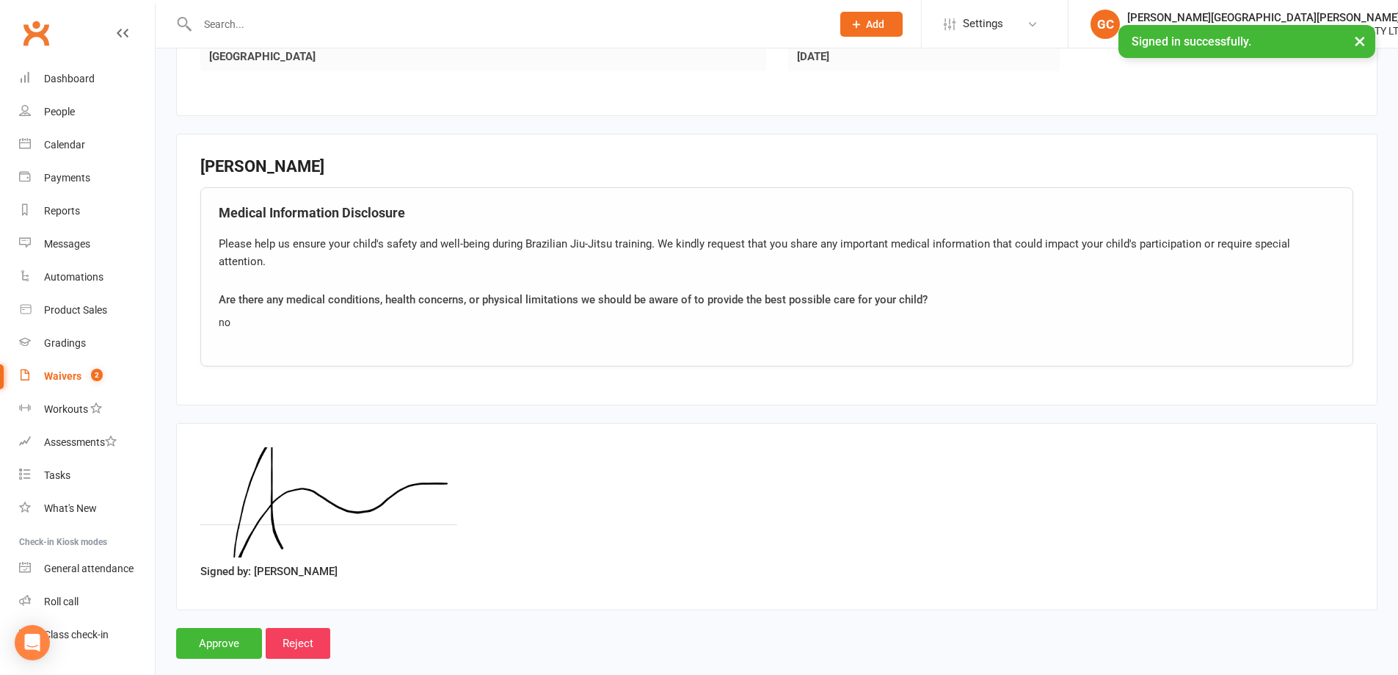
scroll to position [1260, 0]
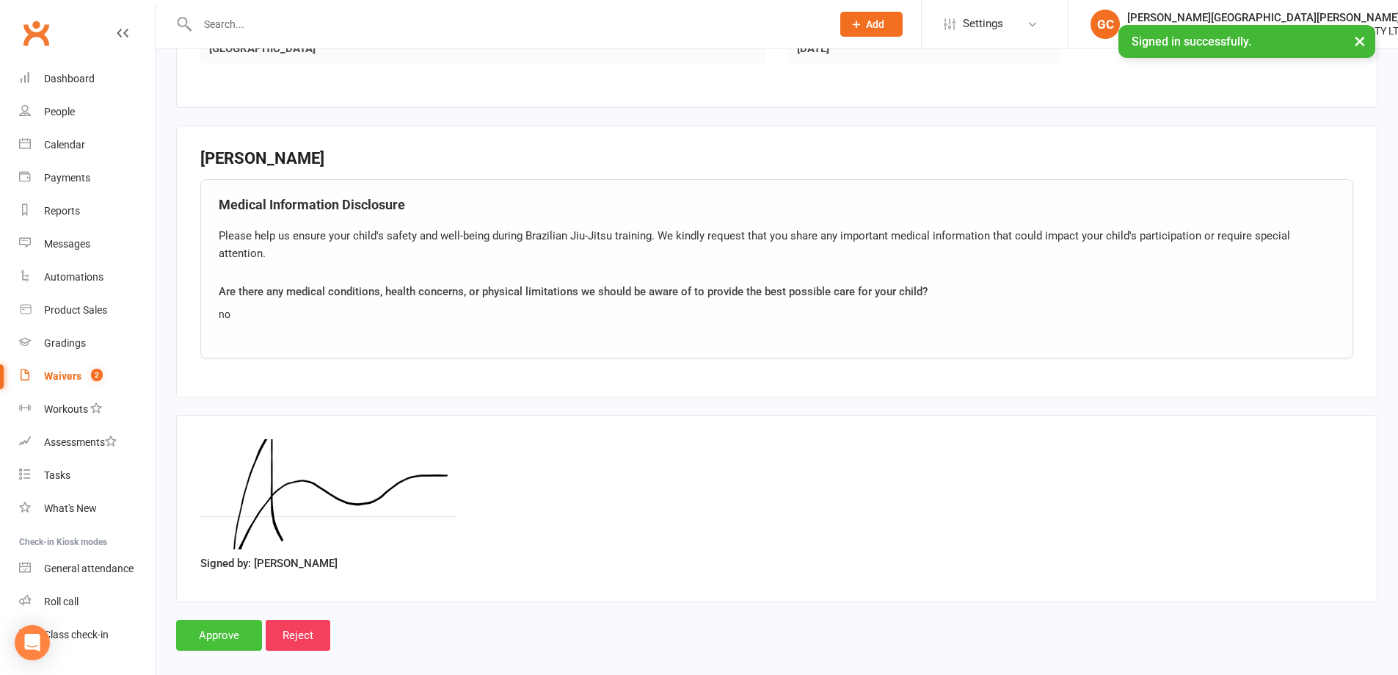
click at [217, 620] on input "Approve" at bounding box center [219, 635] width 86 height 31
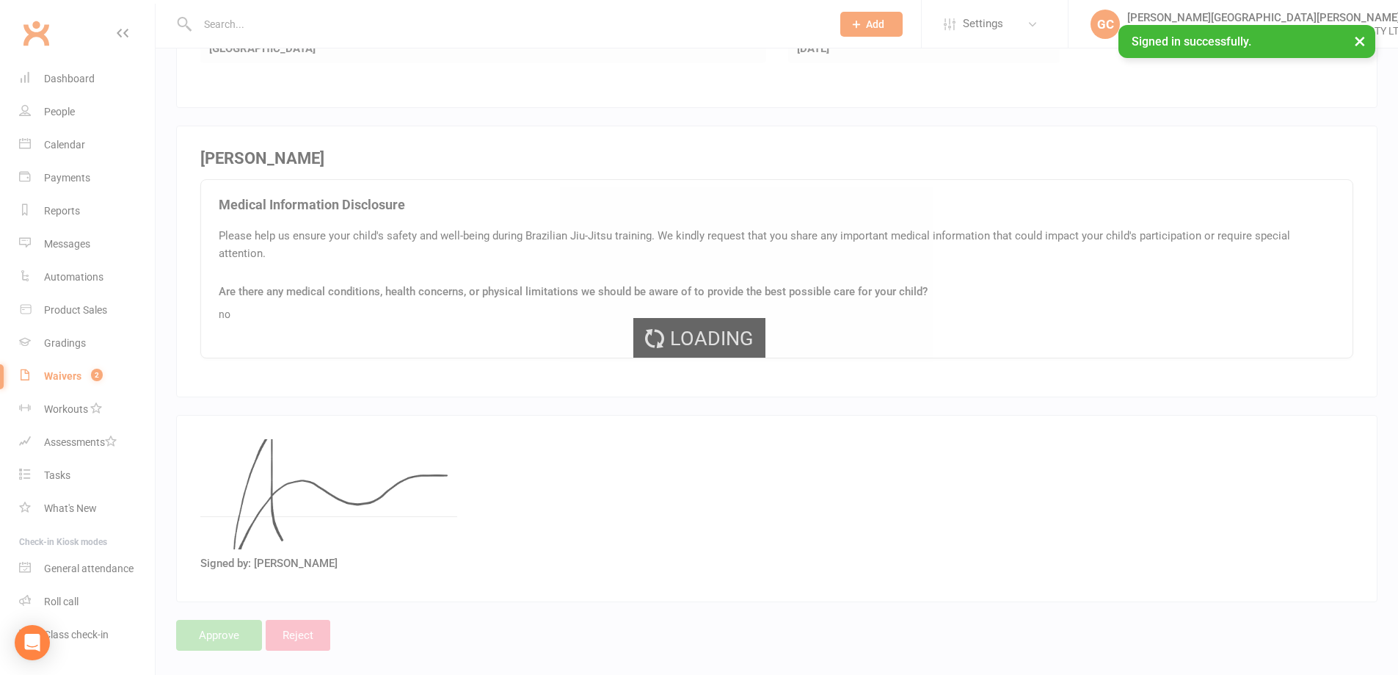
select select "100"
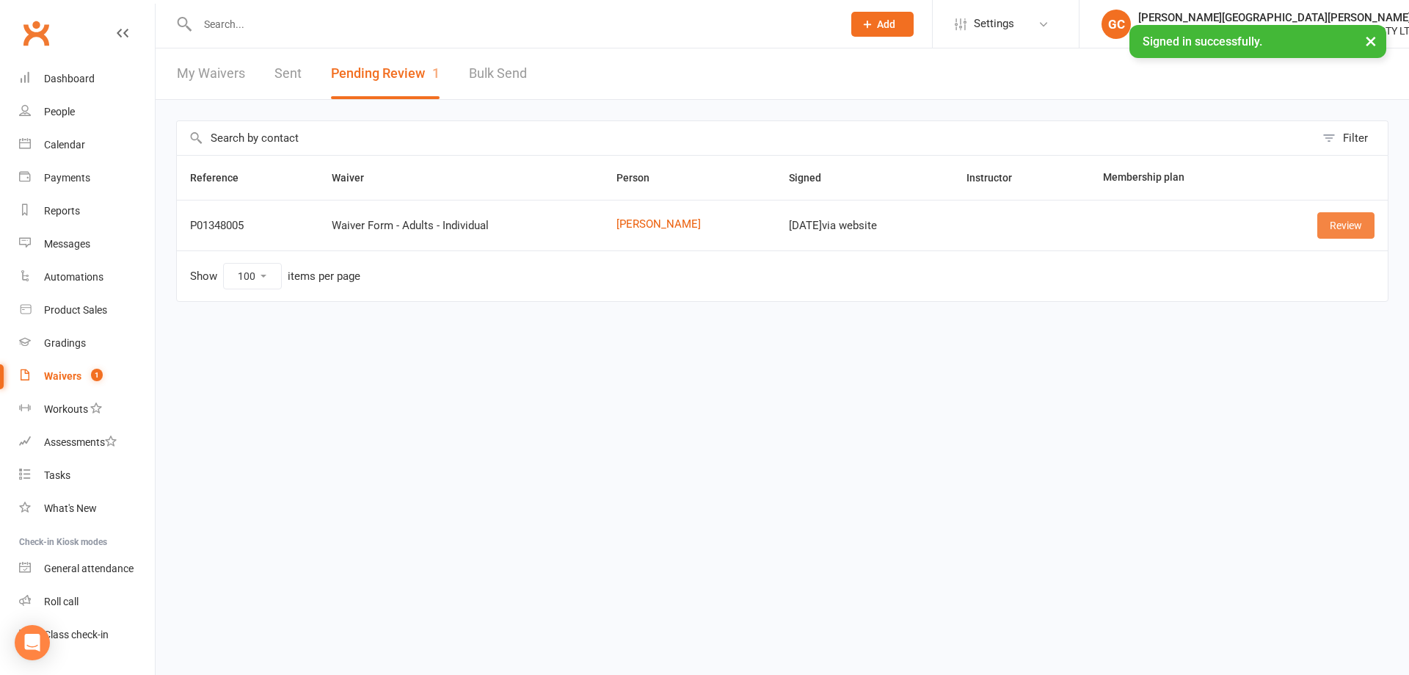
click at [1357, 228] on link "Review" at bounding box center [1346, 225] width 57 height 26
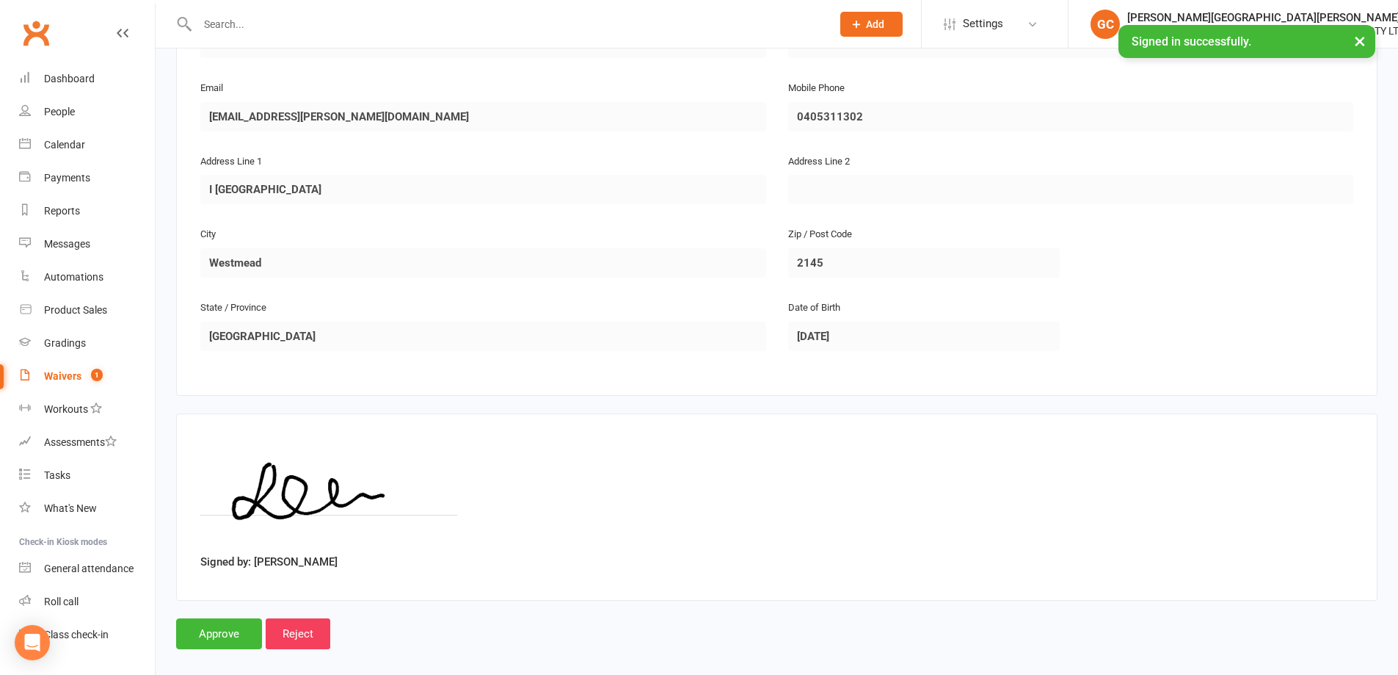
scroll to position [325, 0]
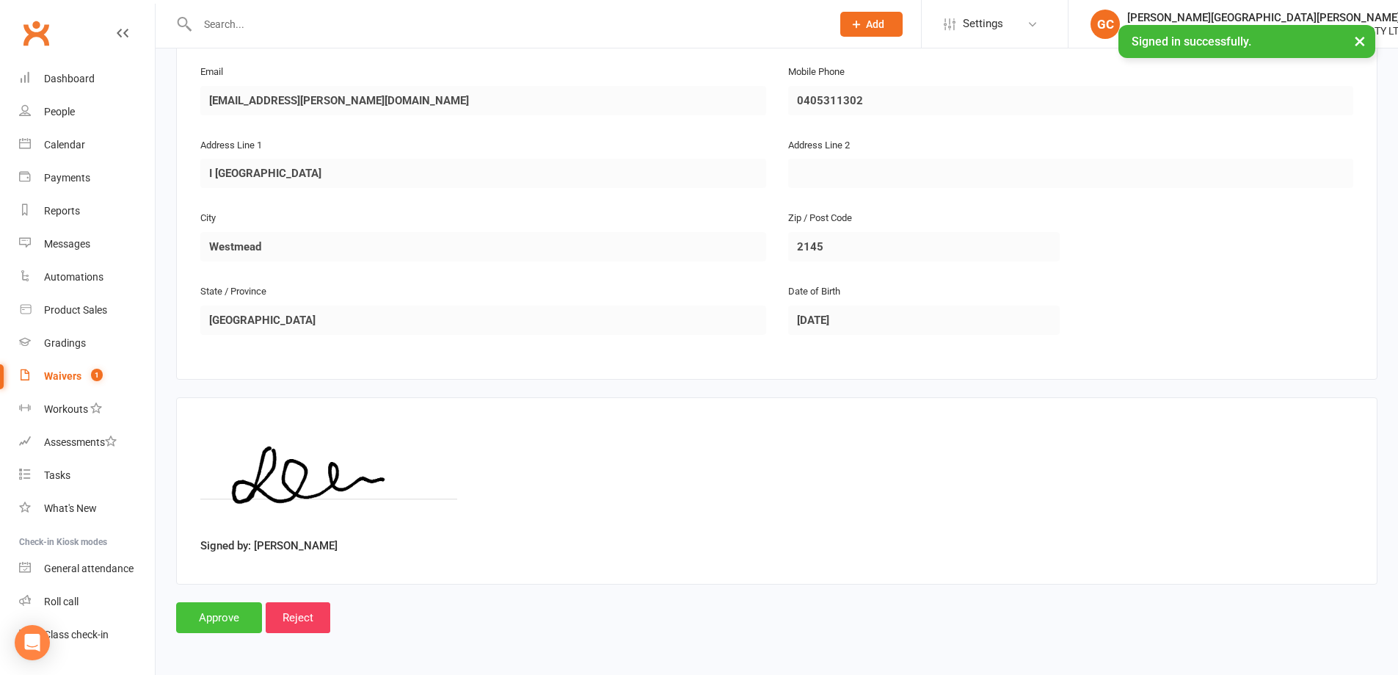
click at [226, 615] on input "Approve" at bounding box center [219, 617] width 86 height 31
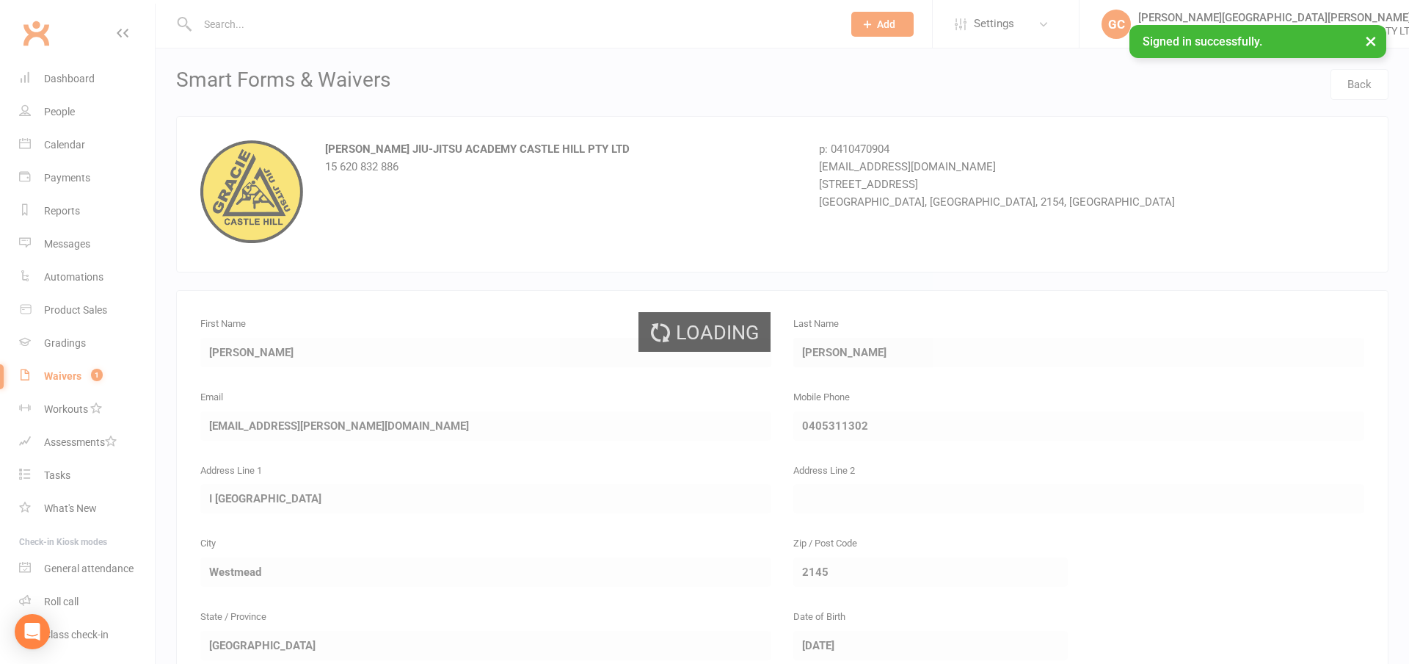
select select "100"
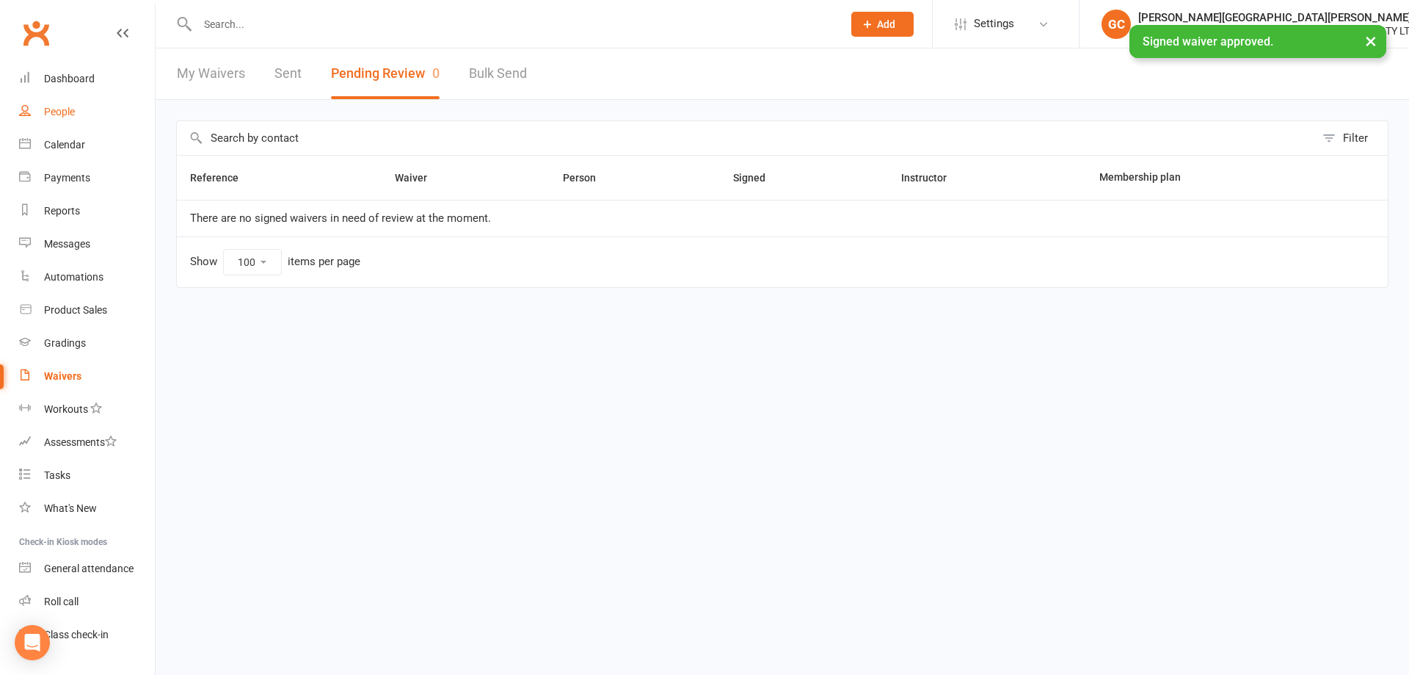
click at [84, 109] on link "People" at bounding box center [87, 111] width 136 height 33
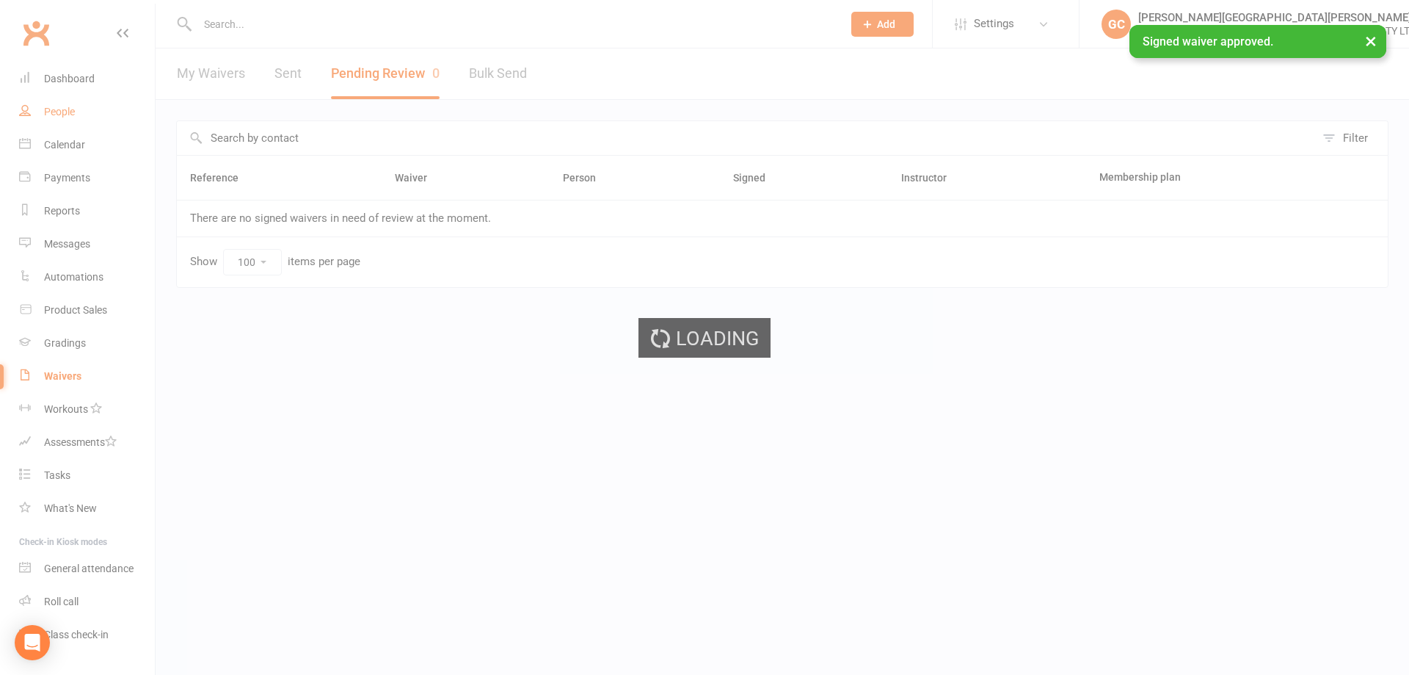
select select "100"
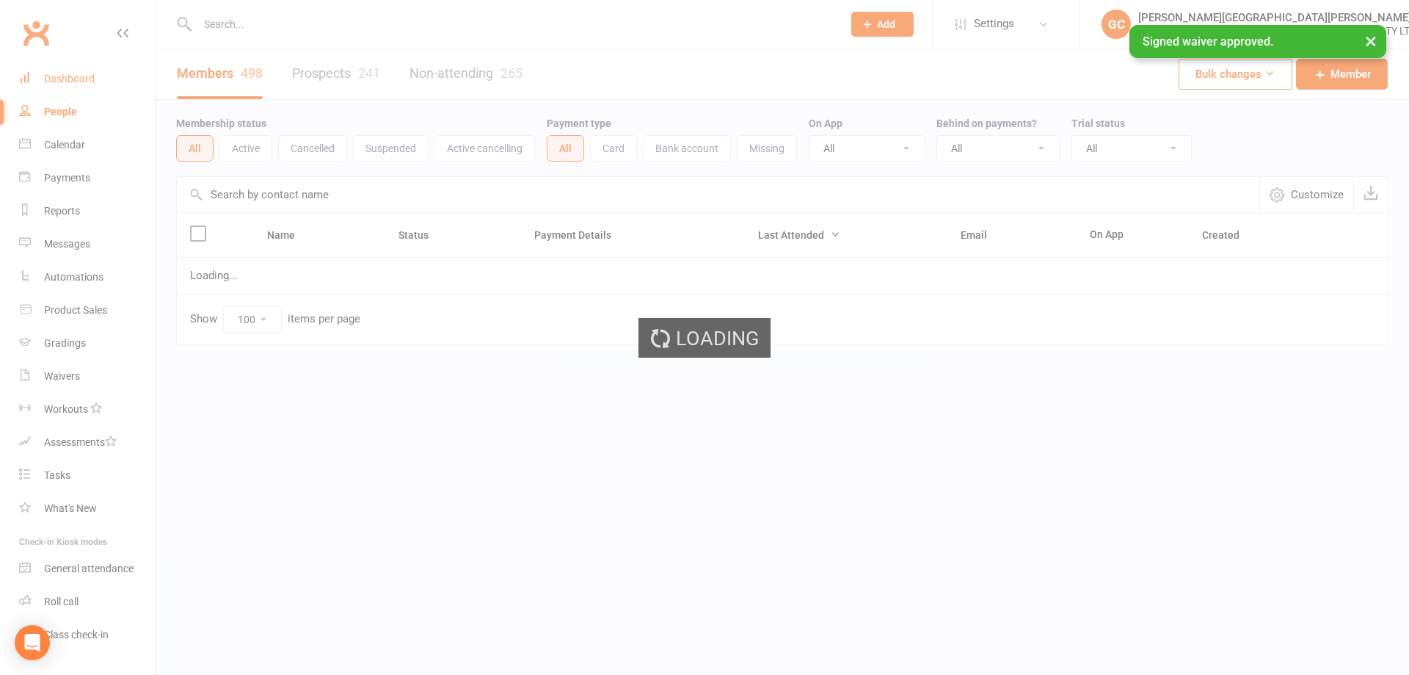
click at [65, 81] on div "Dashboard" at bounding box center [69, 79] width 51 height 12
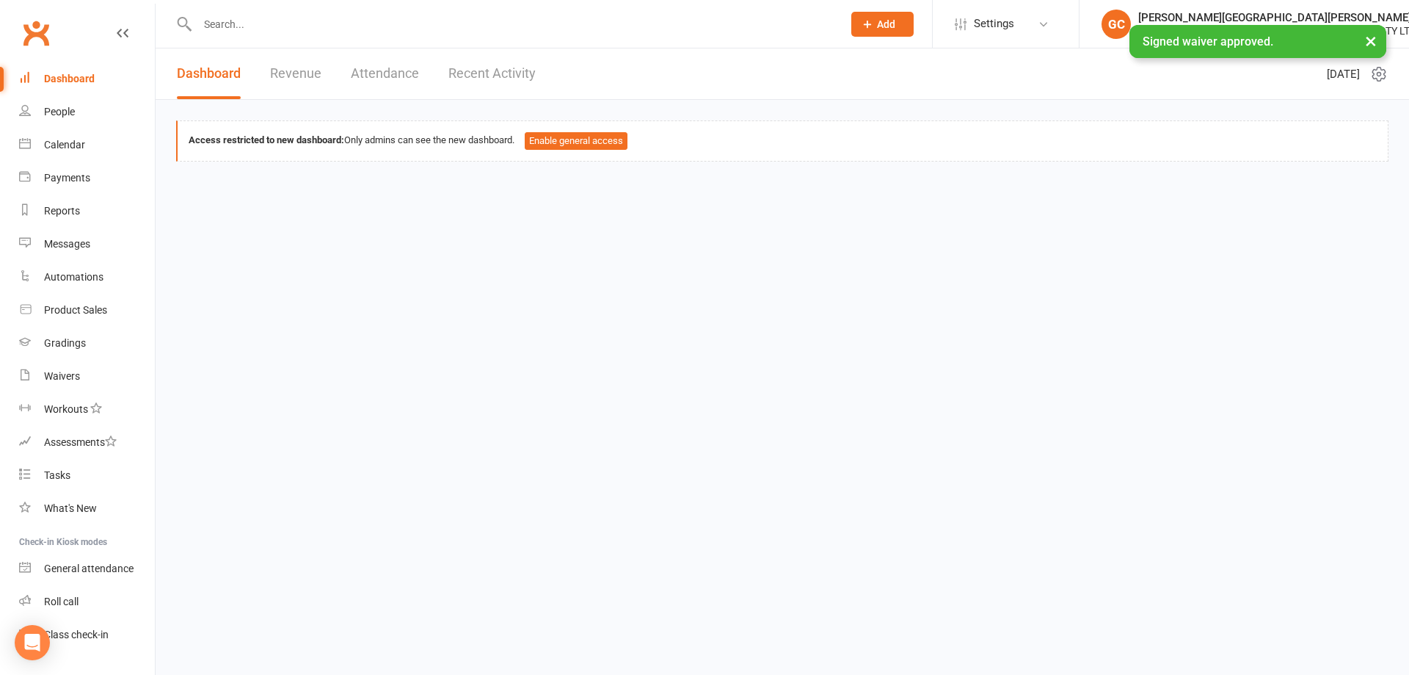
click at [72, 81] on div "Dashboard" at bounding box center [69, 79] width 51 height 12
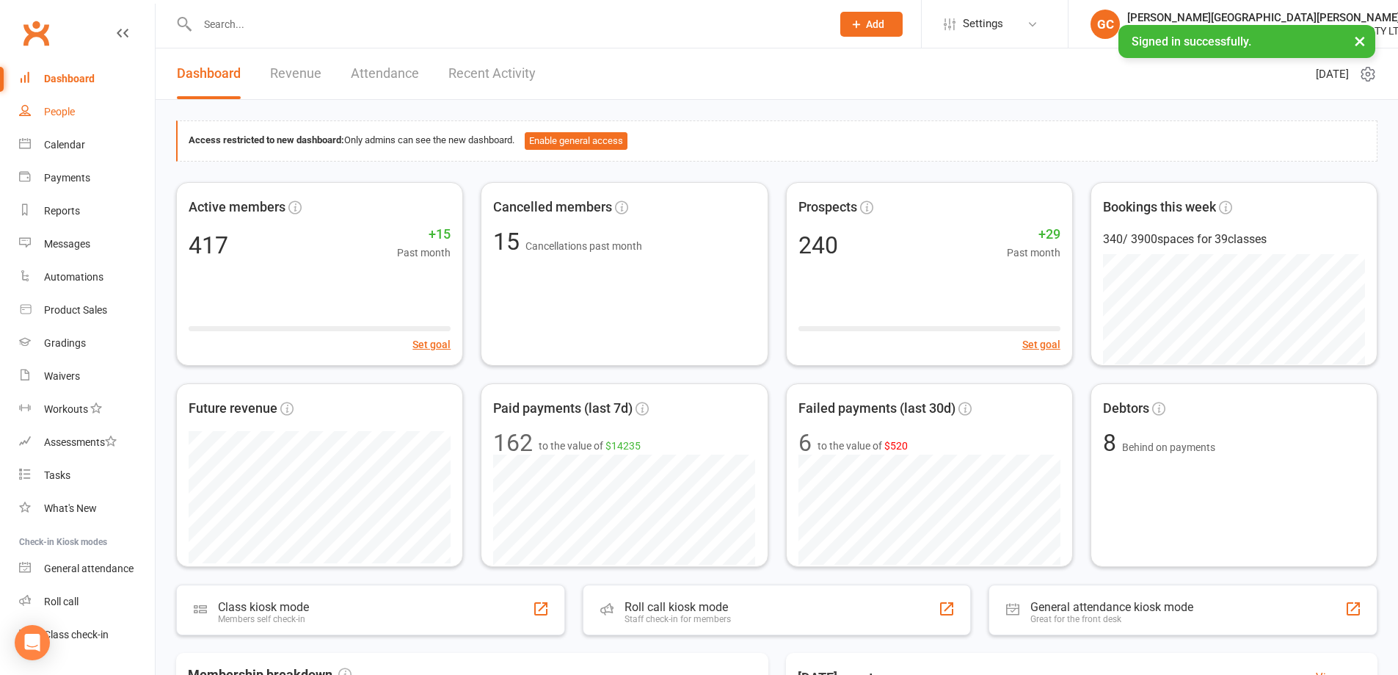
click at [70, 114] on div "People" at bounding box center [59, 112] width 31 height 12
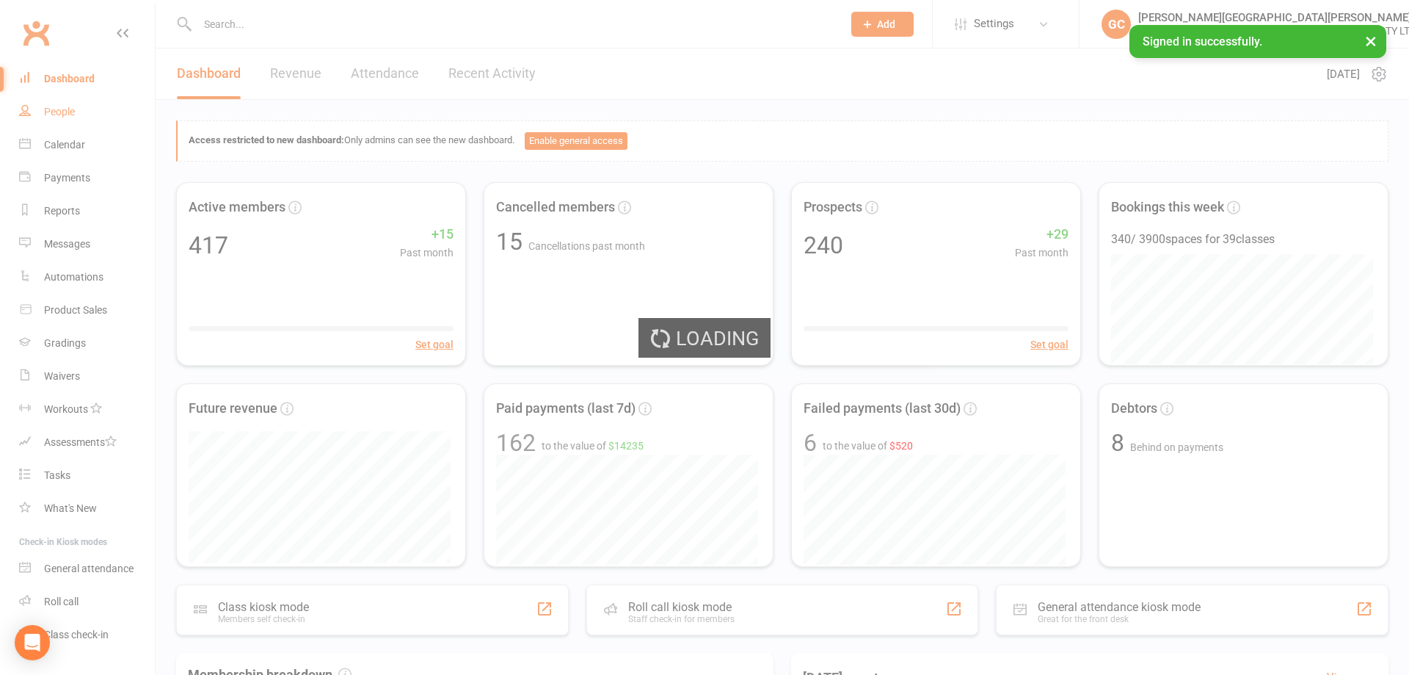
select select "100"
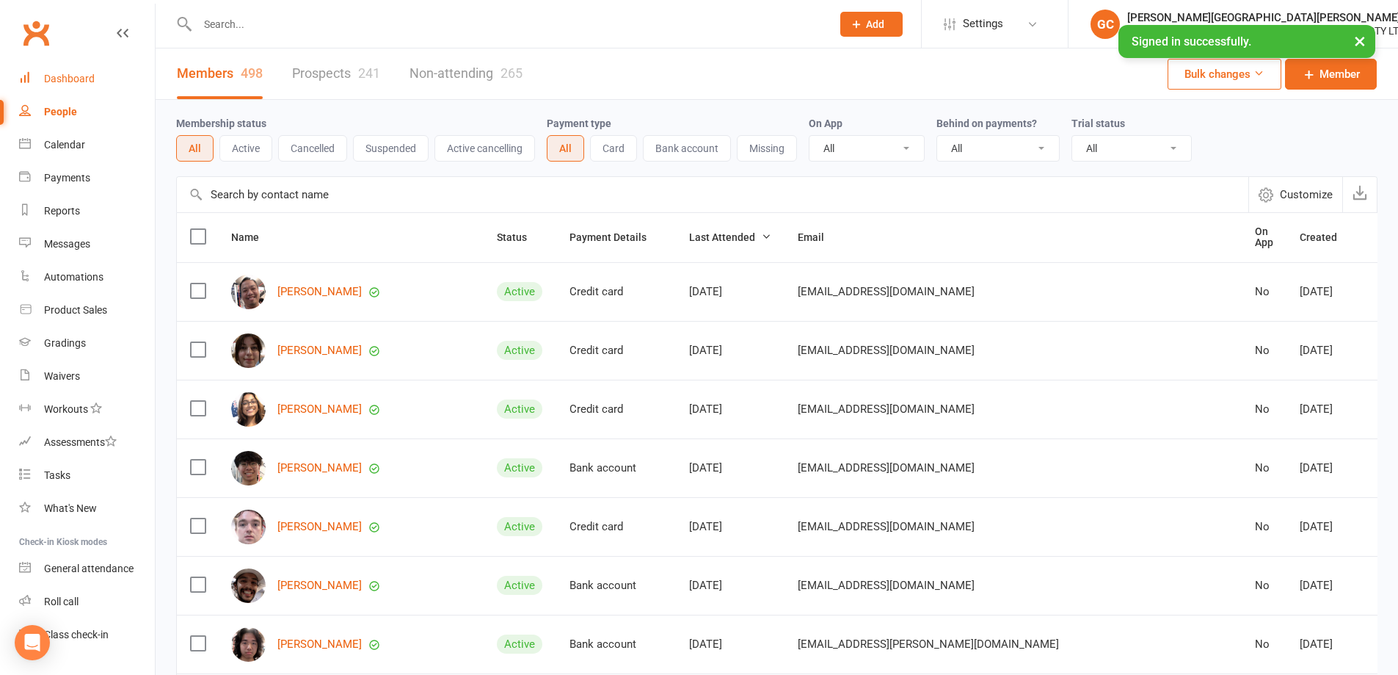
click at [66, 79] on div "Dashboard" at bounding box center [69, 79] width 51 height 12
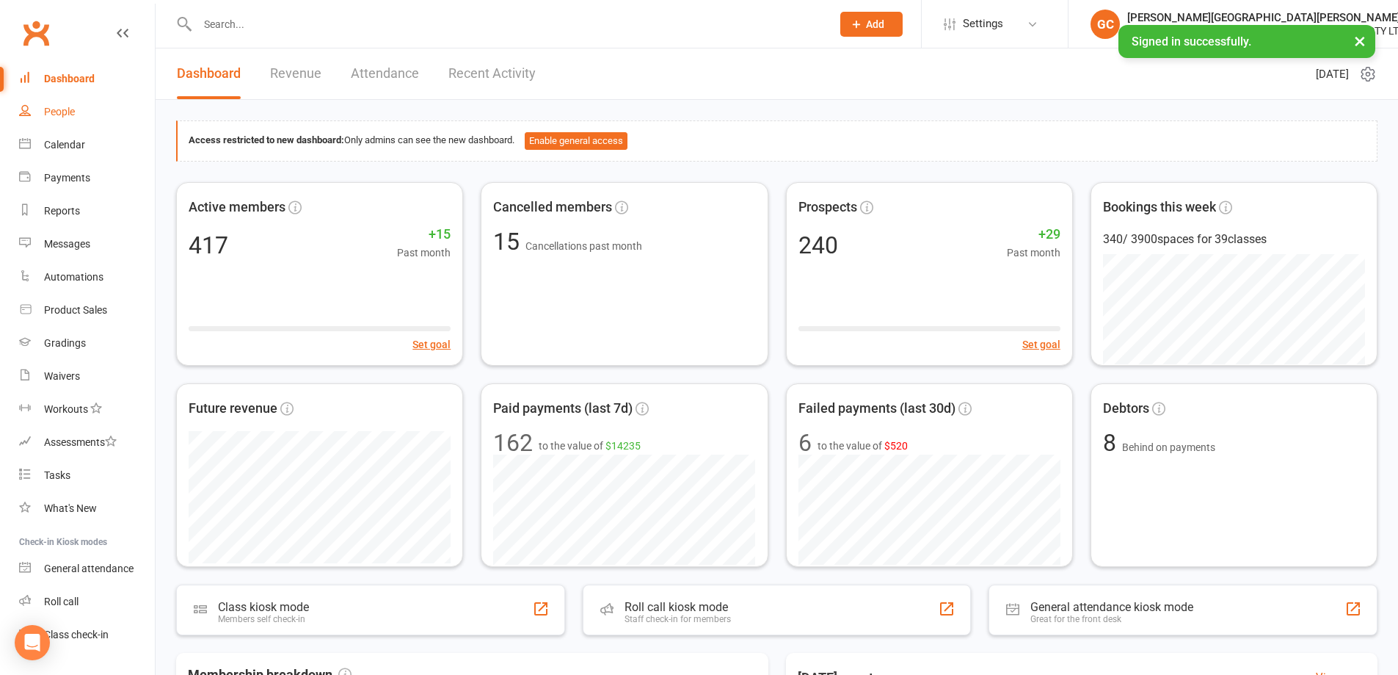
click at [61, 104] on link "People" at bounding box center [87, 111] width 136 height 33
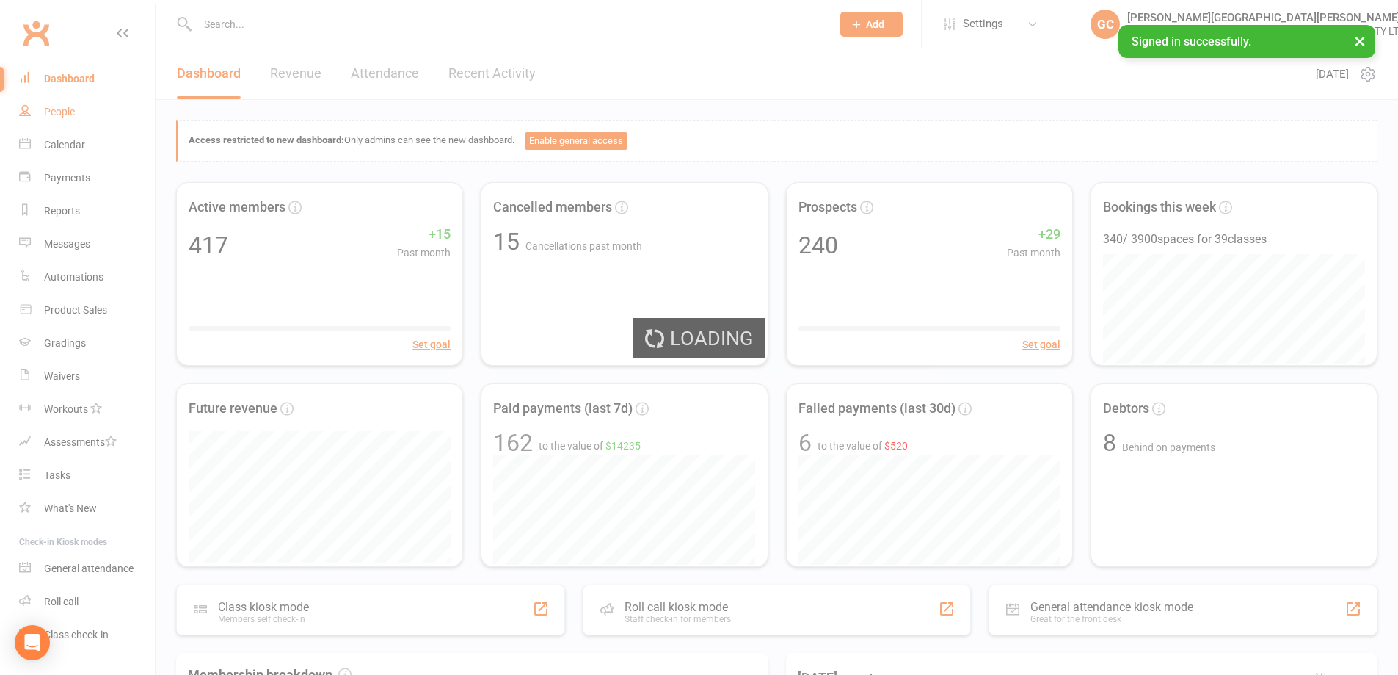
select select "100"
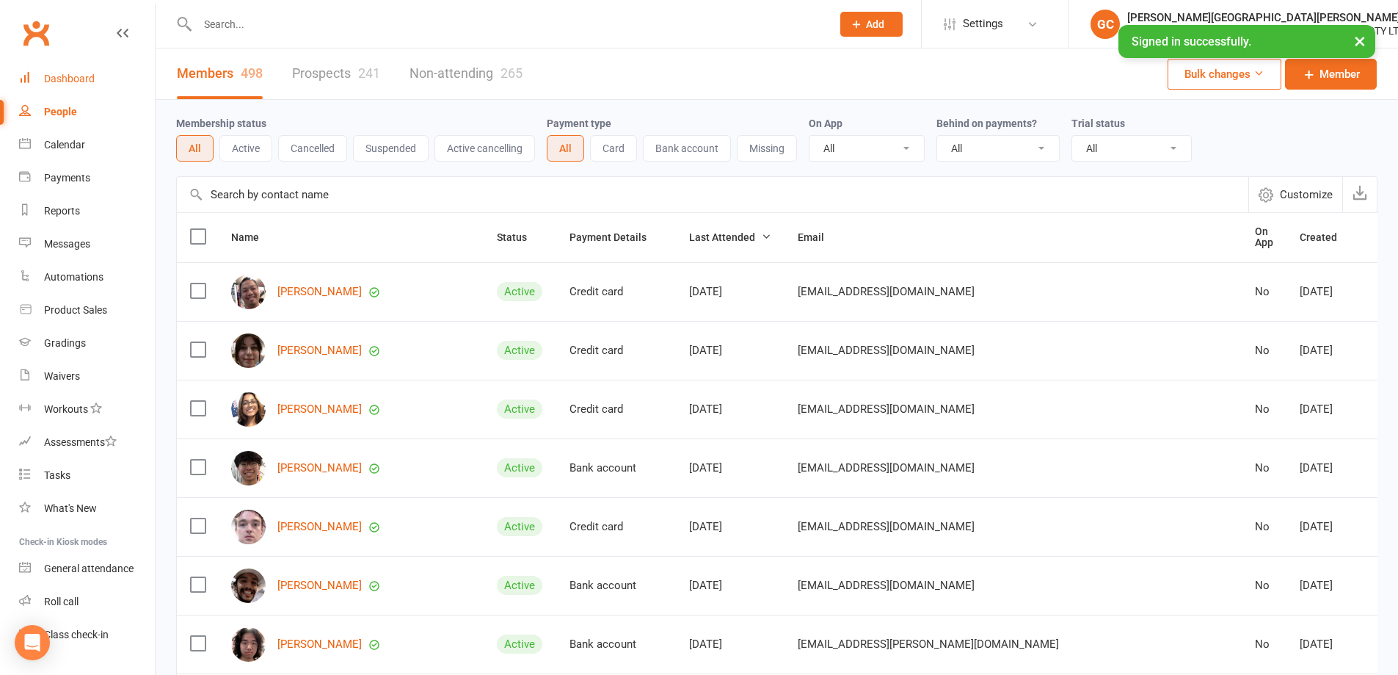
click at [66, 79] on div "Dashboard" at bounding box center [69, 79] width 51 height 12
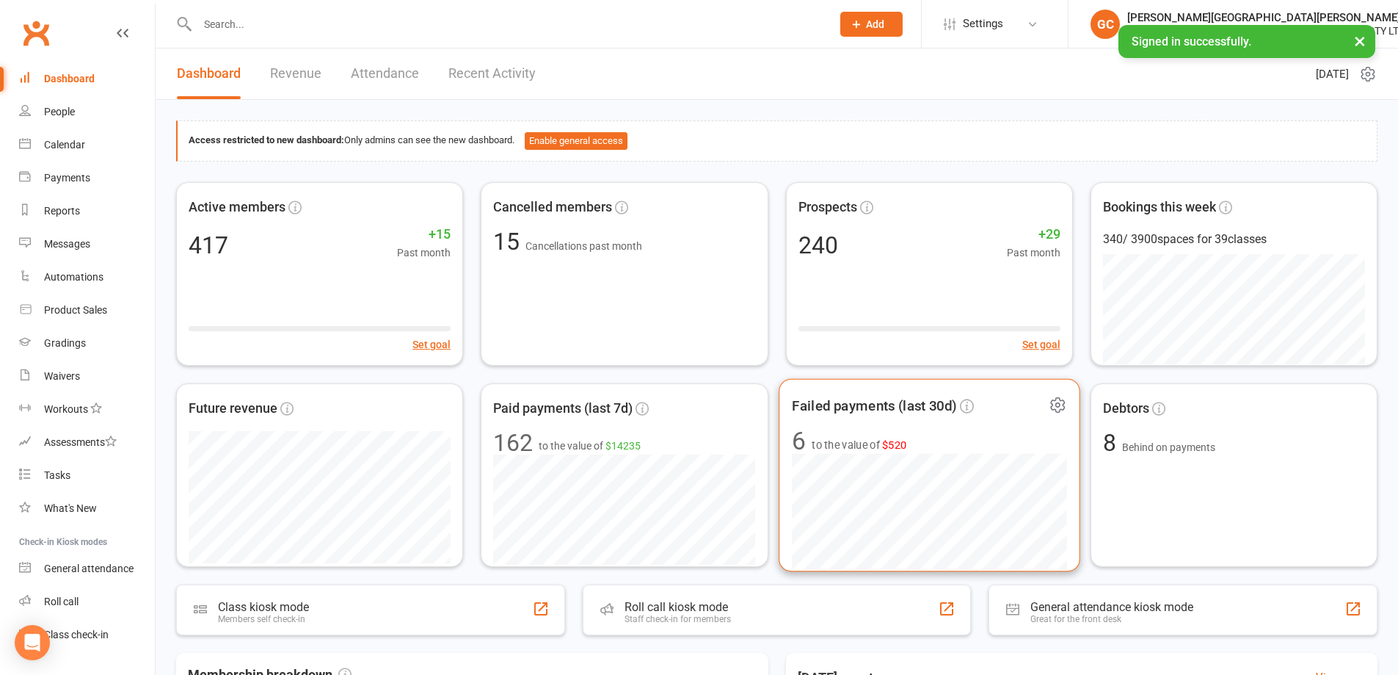
click at [848, 446] on span "to the value of $520" at bounding box center [859, 445] width 95 height 18
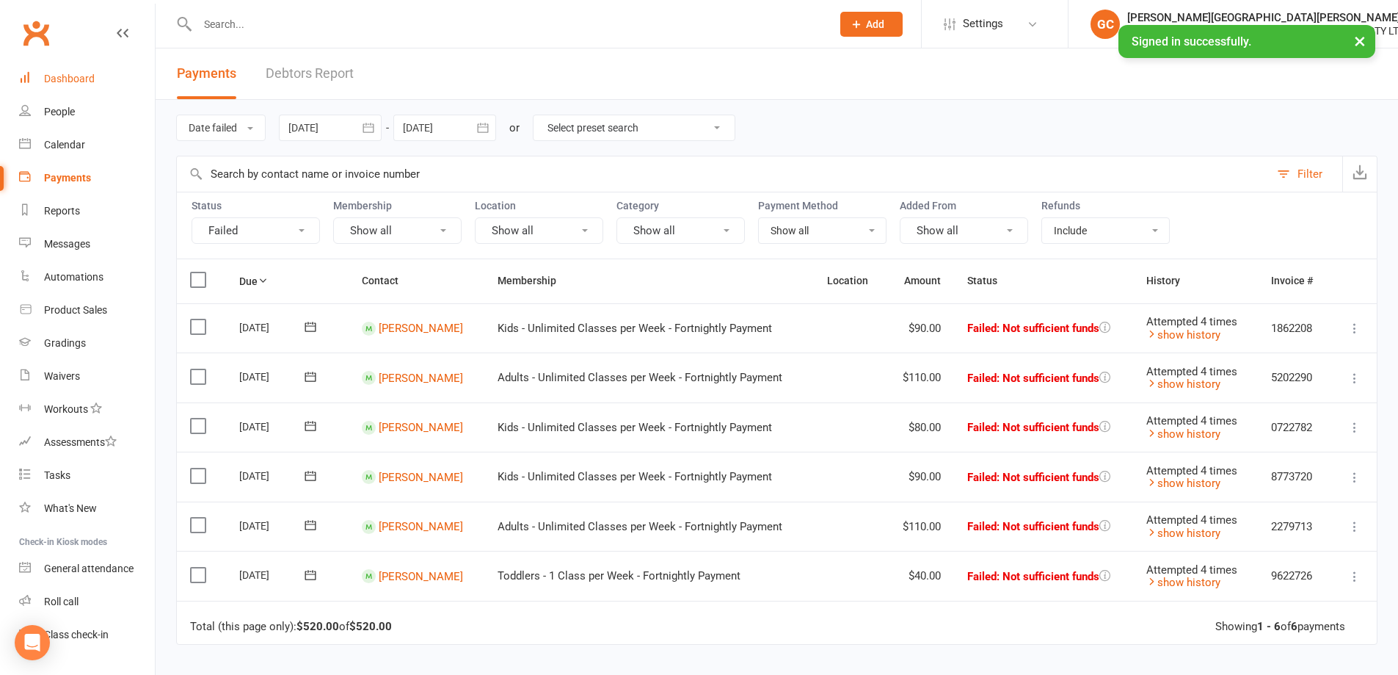
click at [59, 79] on div "Dashboard" at bounding box center [69, 79] width 51 height 12
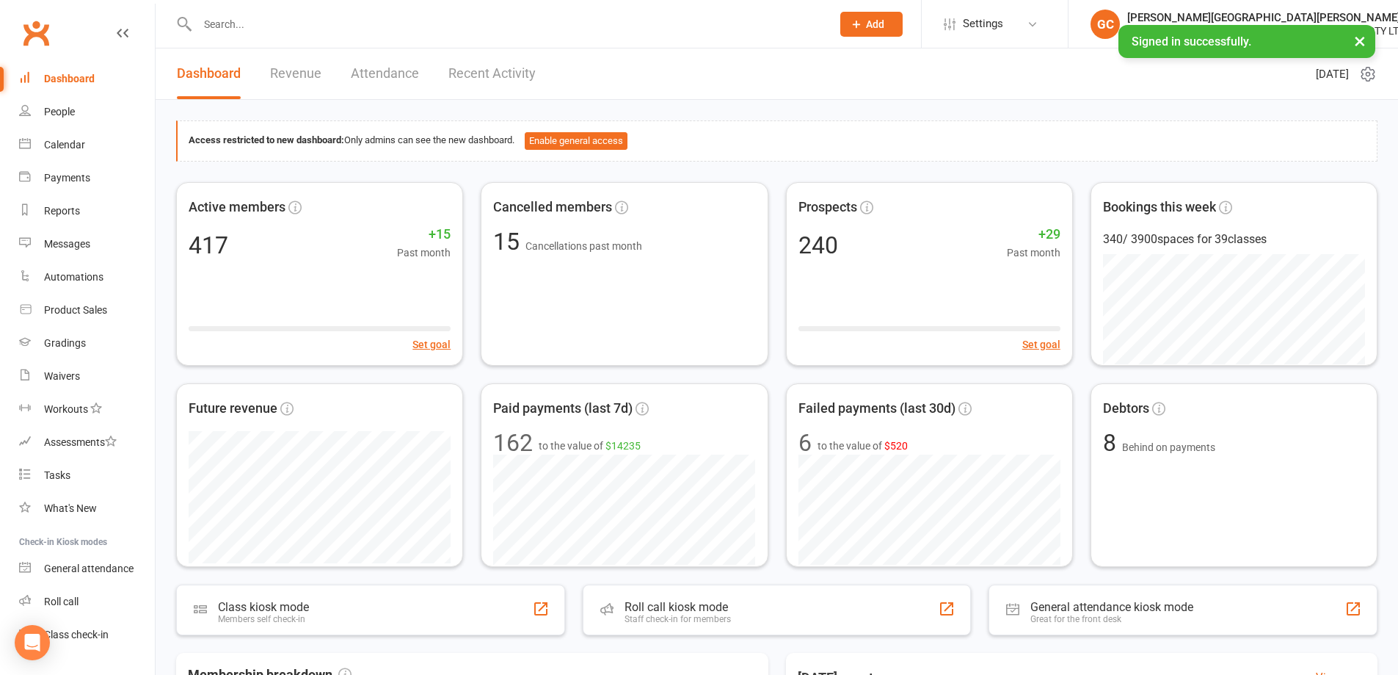
drag, startPoint x: 854, startPoint y: 98, endPoint x: 1124, endPoint y: 96, distance: 269.4
click at [861, 101] on div "Dashboard Revenue Attendance Recent Activity Thursday 11th, September 2025 Acce…" at bounding box center [777, 578] width 1243 height 1060
click at [1362, 42] on button "×" at bounding box center [1360, 41] width 26 height 32
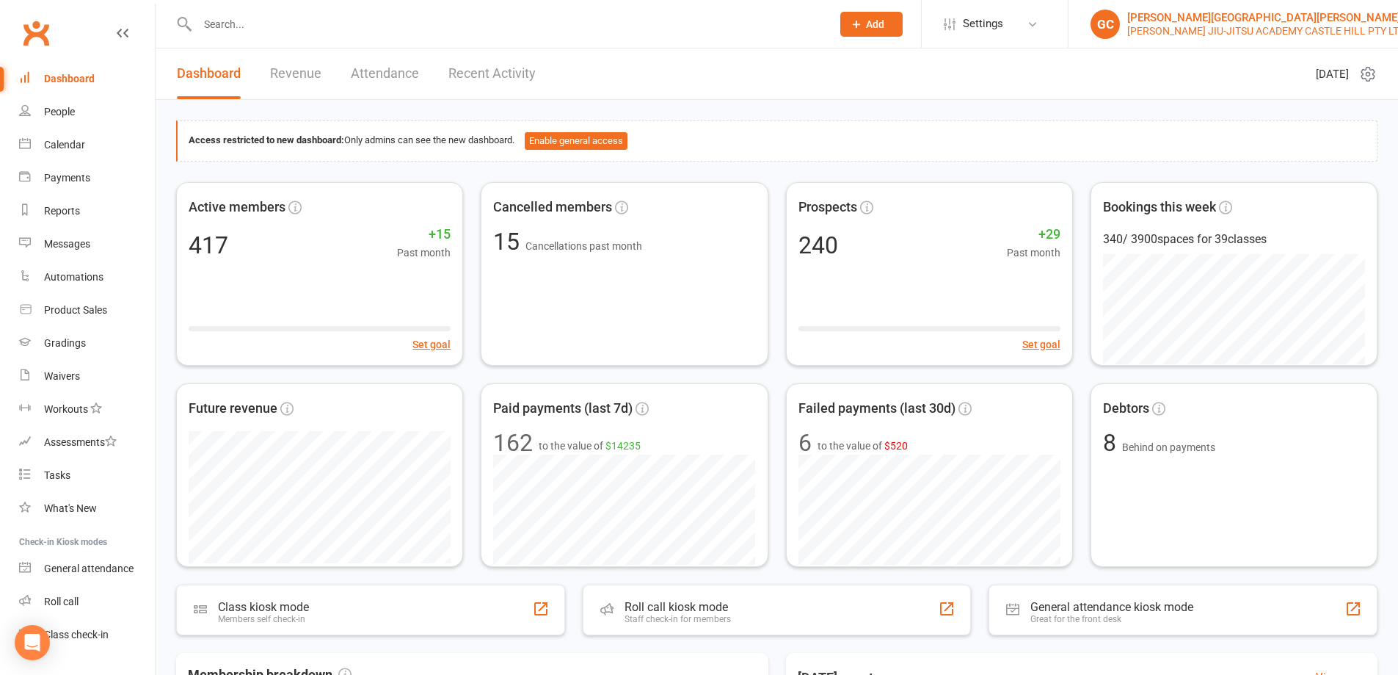
click at [1168, 12] on div "[PERSON_NAME][GEOGRAPHIC_DATA][PERSON_NAME]" at bounding box center [1267, 17] width 278 height 13
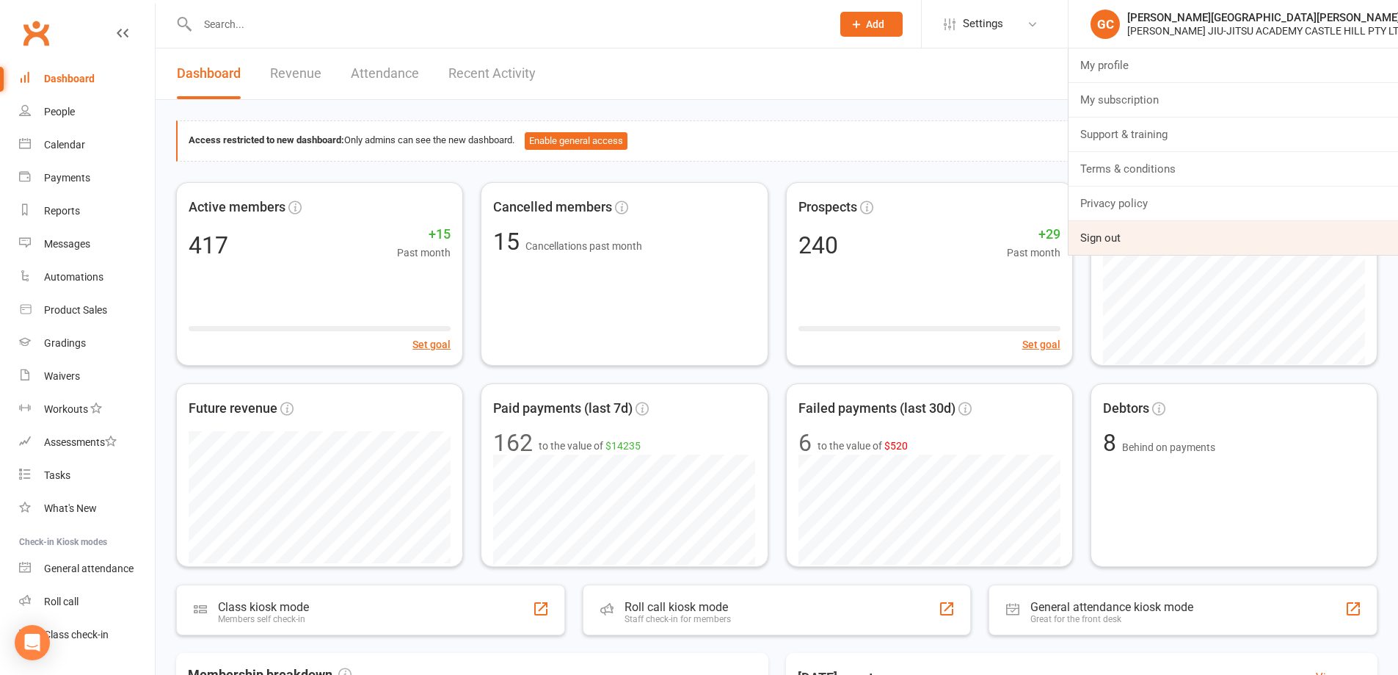
click at [1107, 240] on link "Sign out" at bounding box center [1234, 238] width 330 height 34
